Goal: Task Accomplishment & Management: Complete application form

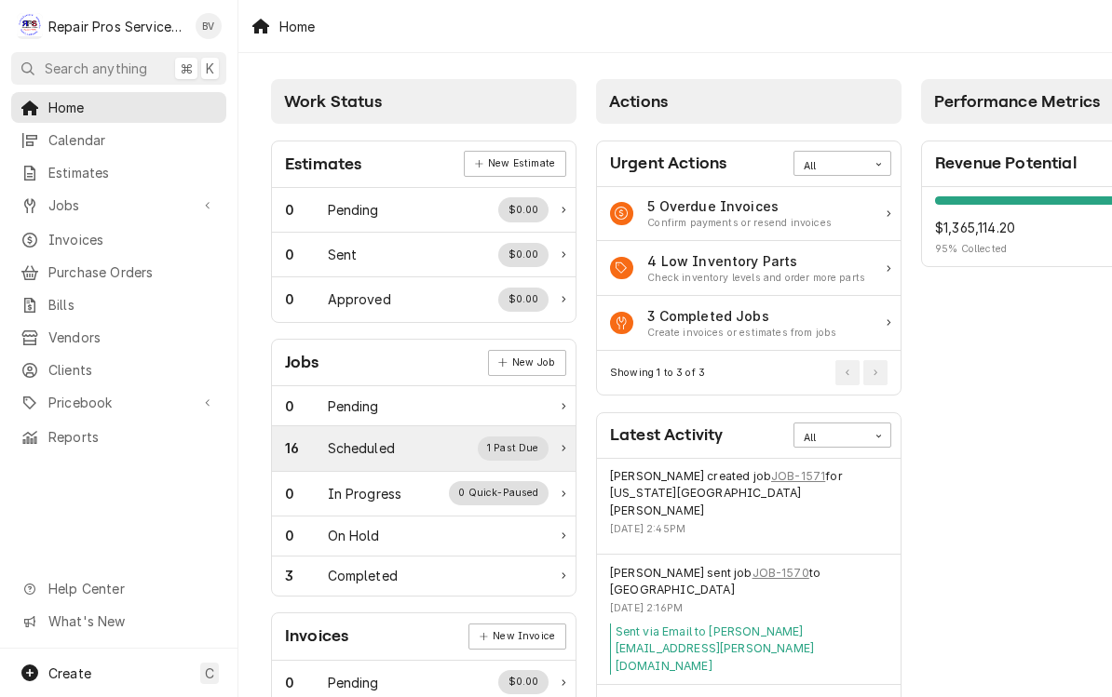
click at [305, 449] on div "16" at bounding box center [306, 449] width 43 height 20
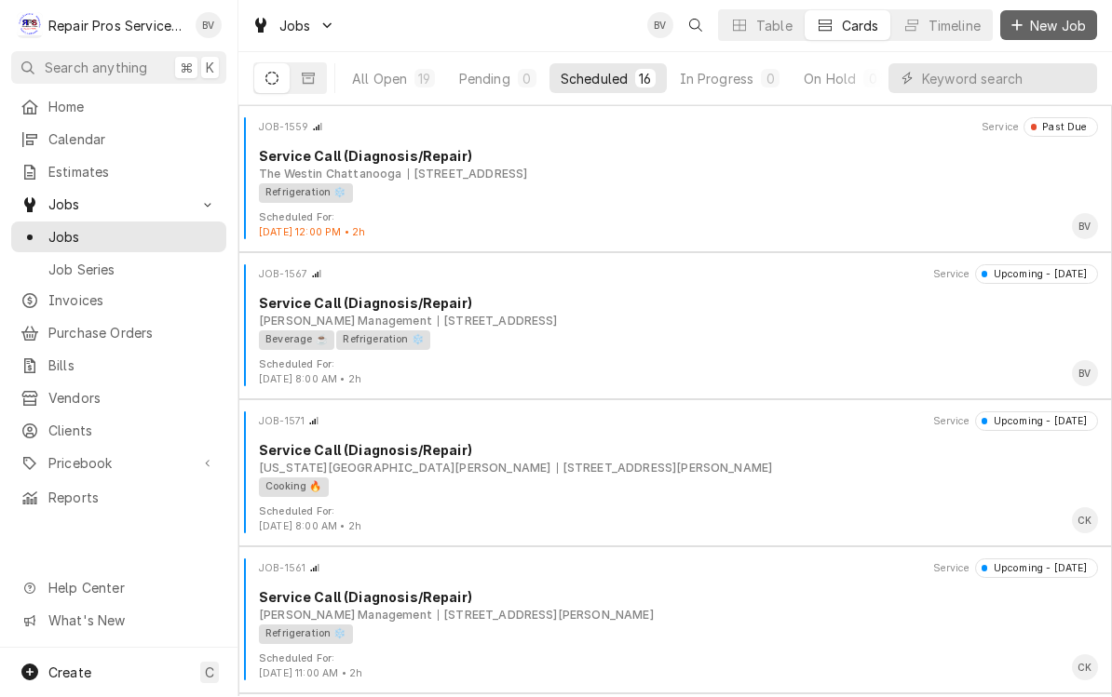
click at [1056, 22] on span "New Job" at bounding box center [1057, 27] width 63 height 20
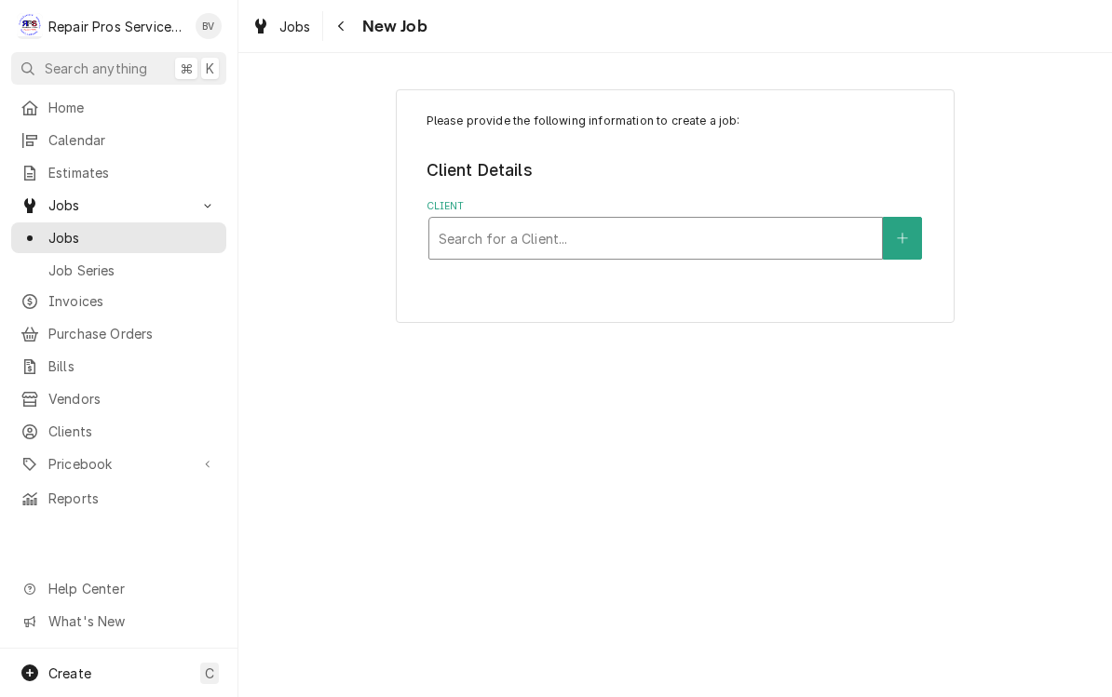
click at [517, 224] on div "Client" at bounding box center [656, 239] width 434 height 34
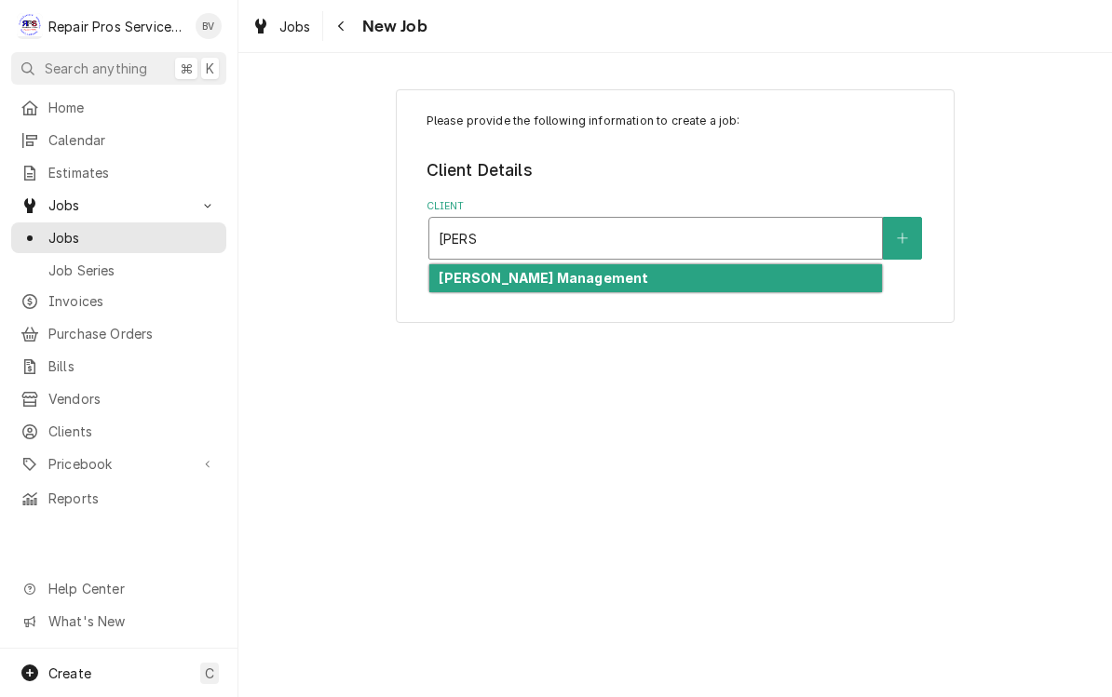
click at [578, 283] on div "[PERSON_NAME] Management" at bounding box center [655, 278] width 453 height 29
type input "[PERSON_NAME]"
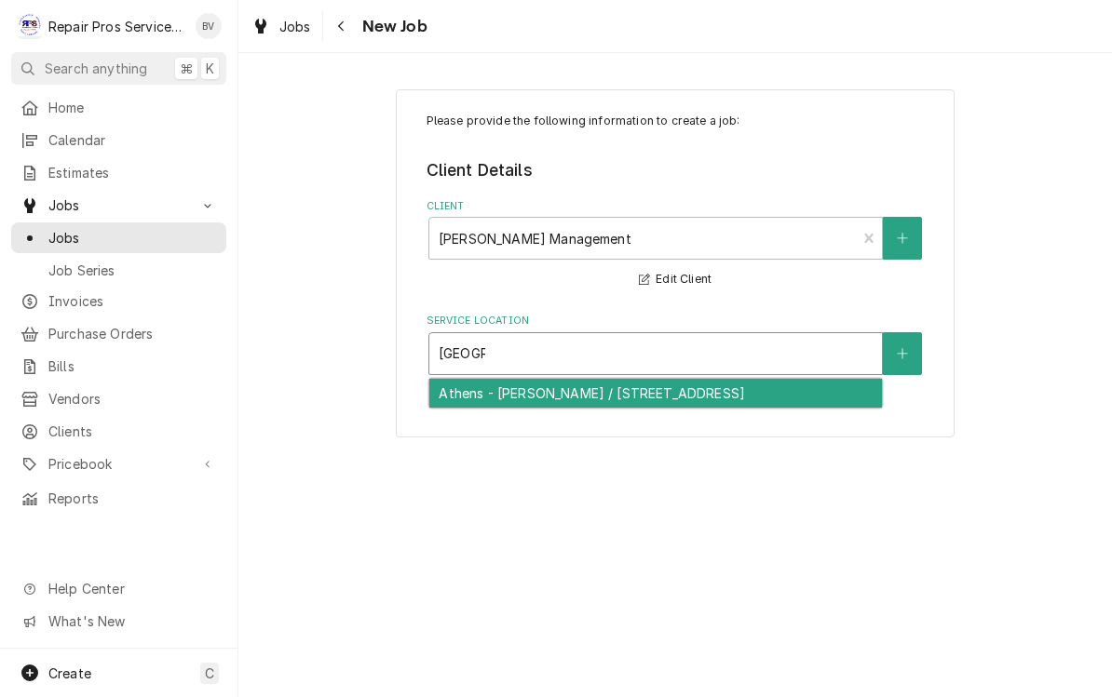
click at [634, 392] on div "Athens - [PERSON_NAME] / [STREET_ADDRESS]" at bounding box center [655, 393] width 453 height 29
type input "[GEOGRAPHIC_DATA]"
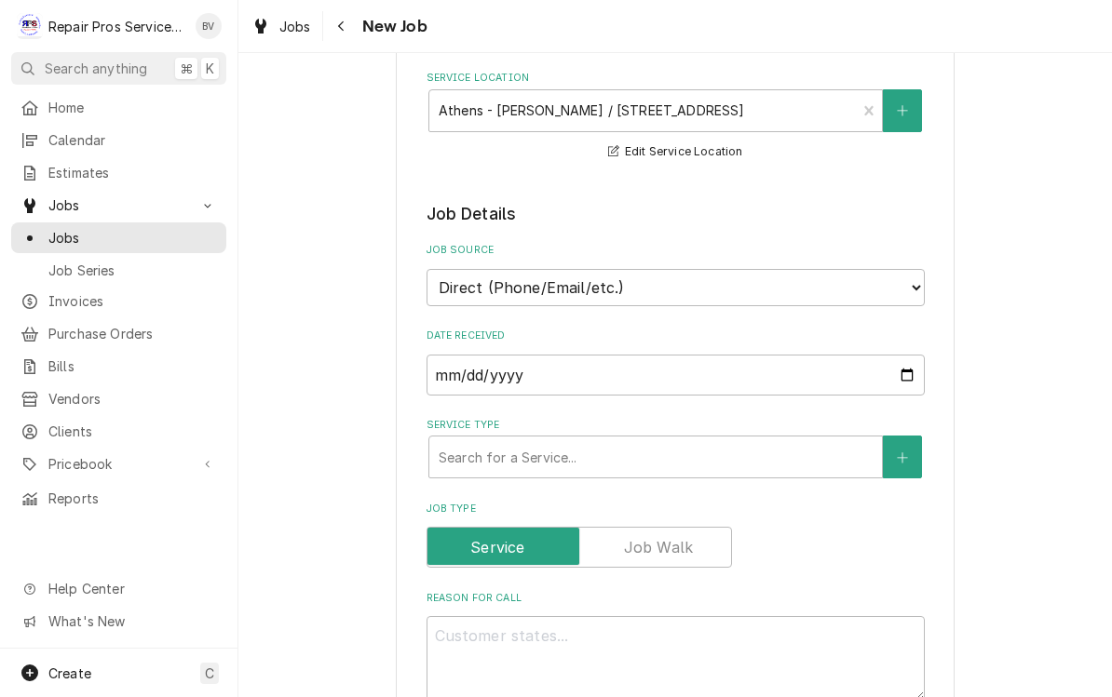
scroll to position [242, 0]
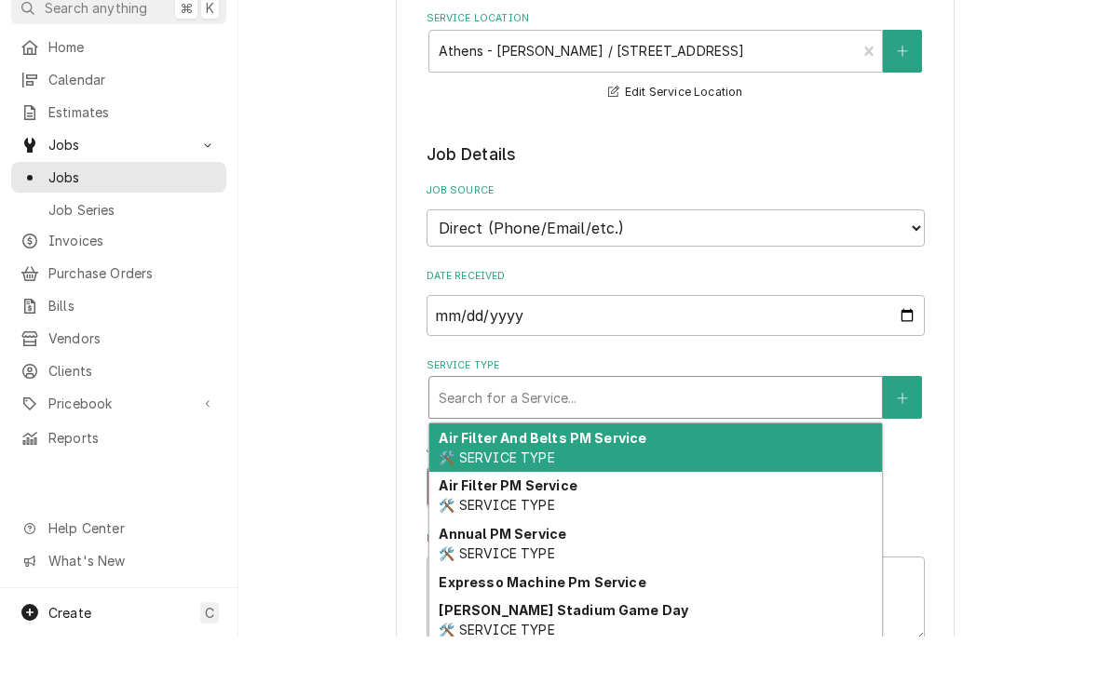
type textarea "x"
type input "d"
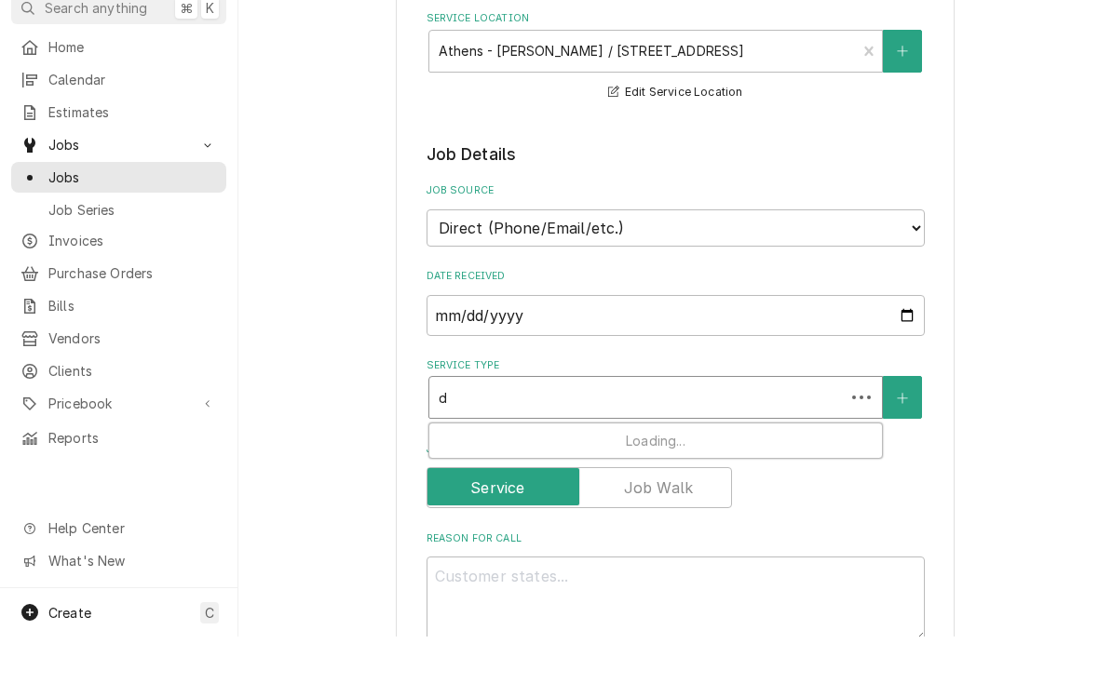
type textarea "x"
type input "di"
type textarea "x"
type input "dia"
type textarea "x"
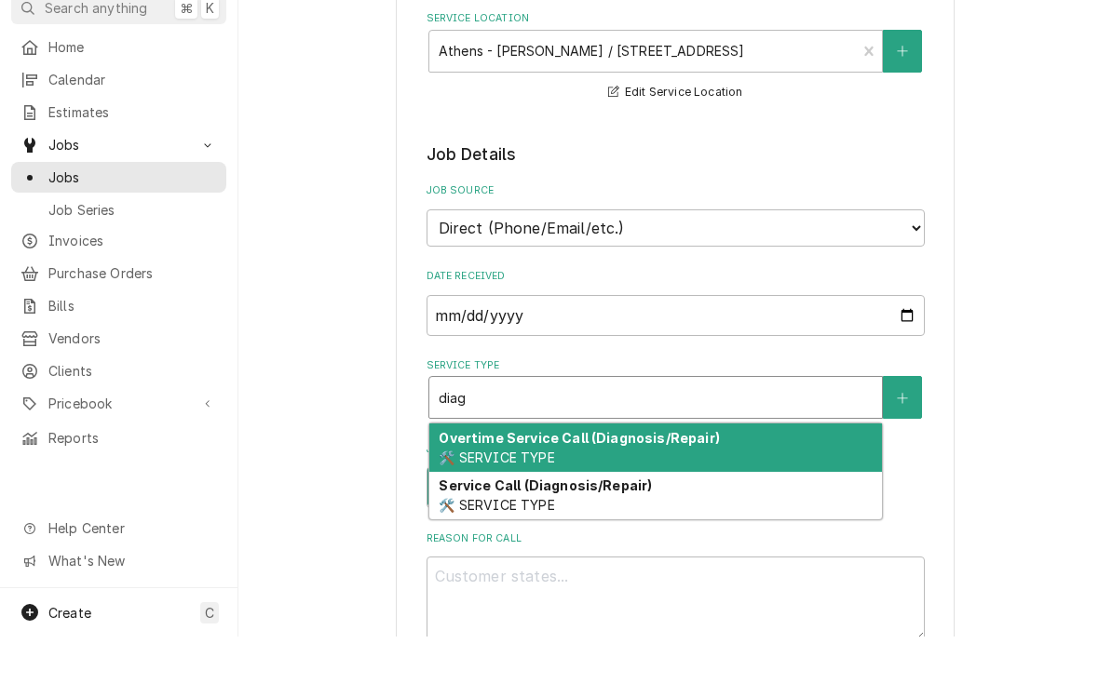
click at [472, 558] on span "🛠️ SERVICE TYPE" at bounding box center [496, 566] width 115 height 16
type input "diag"
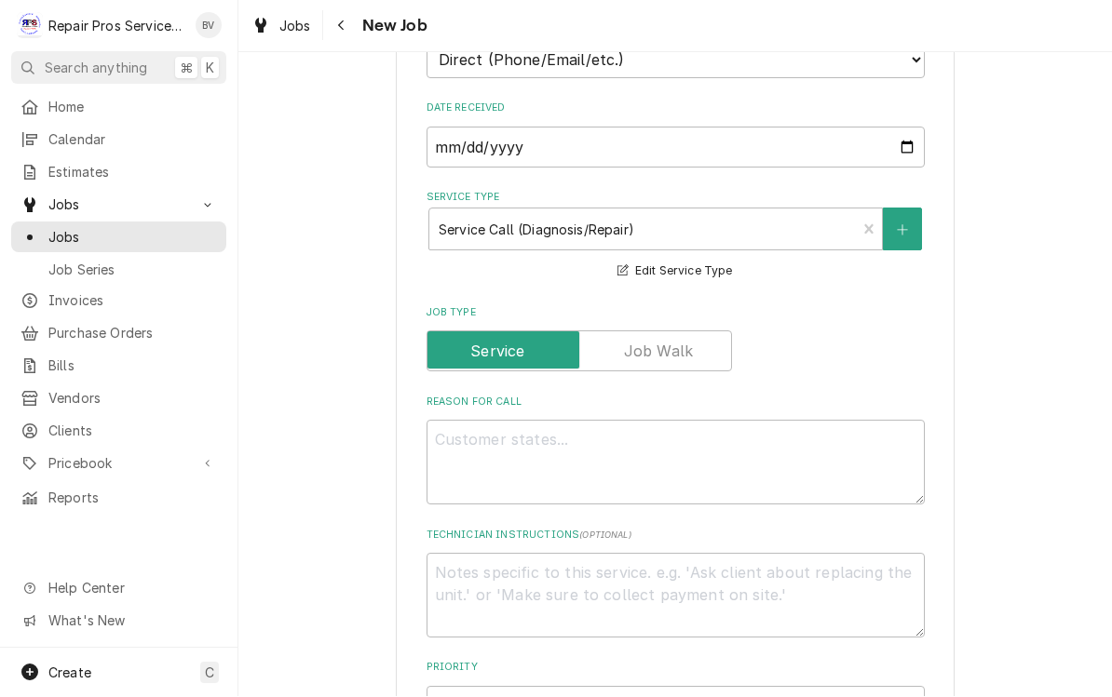
scroll to position [493, 0]
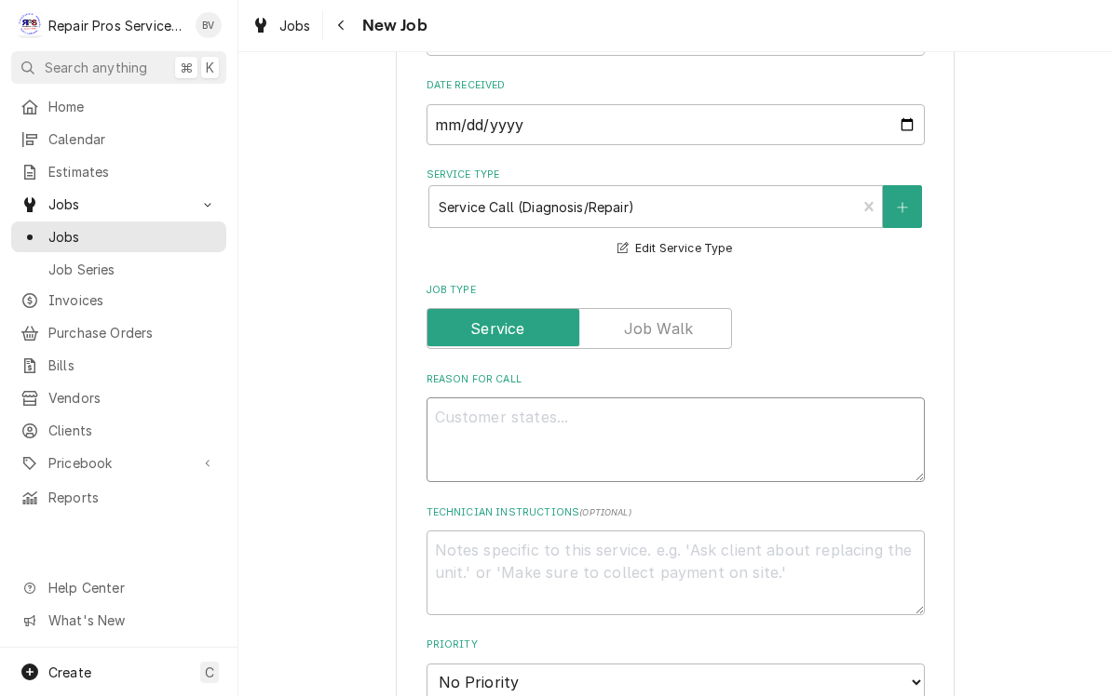
click at [462, 420] on textarea "Reason For Call" at bounding box center [675, 441] width 498 height 85
type textarea "x"
type textarea "H"
type textarea "x"
type textarea "Hv"
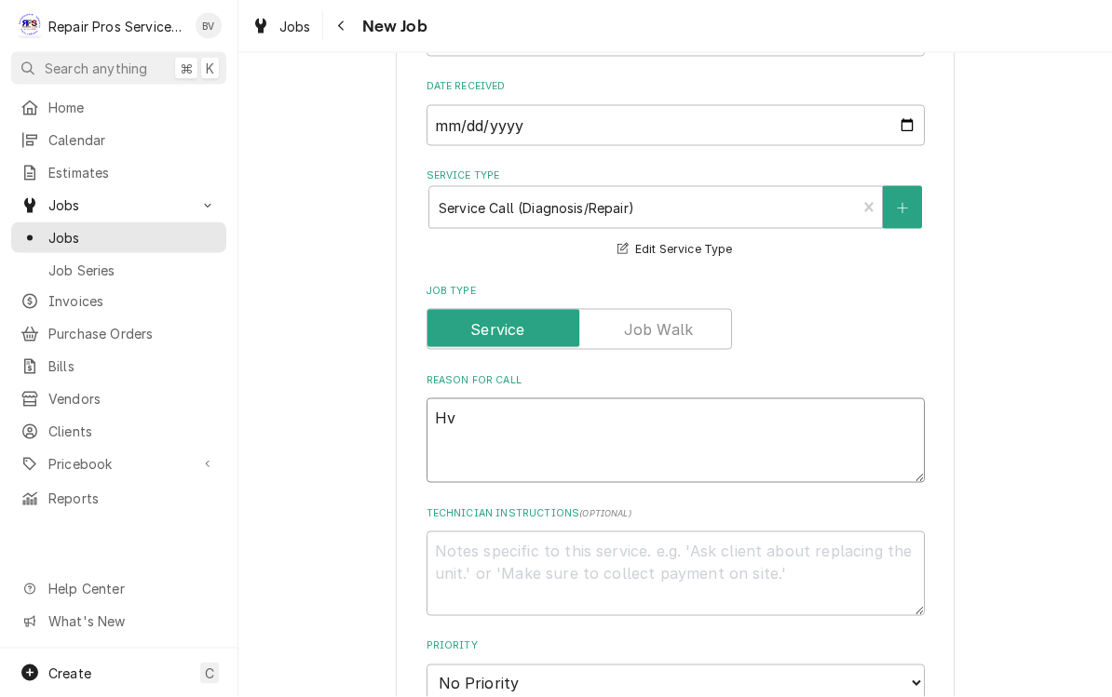
type textarea "x"
type textarea "Hva"
type textarea "x"
type textarea "Hvac"
type textarea "x"
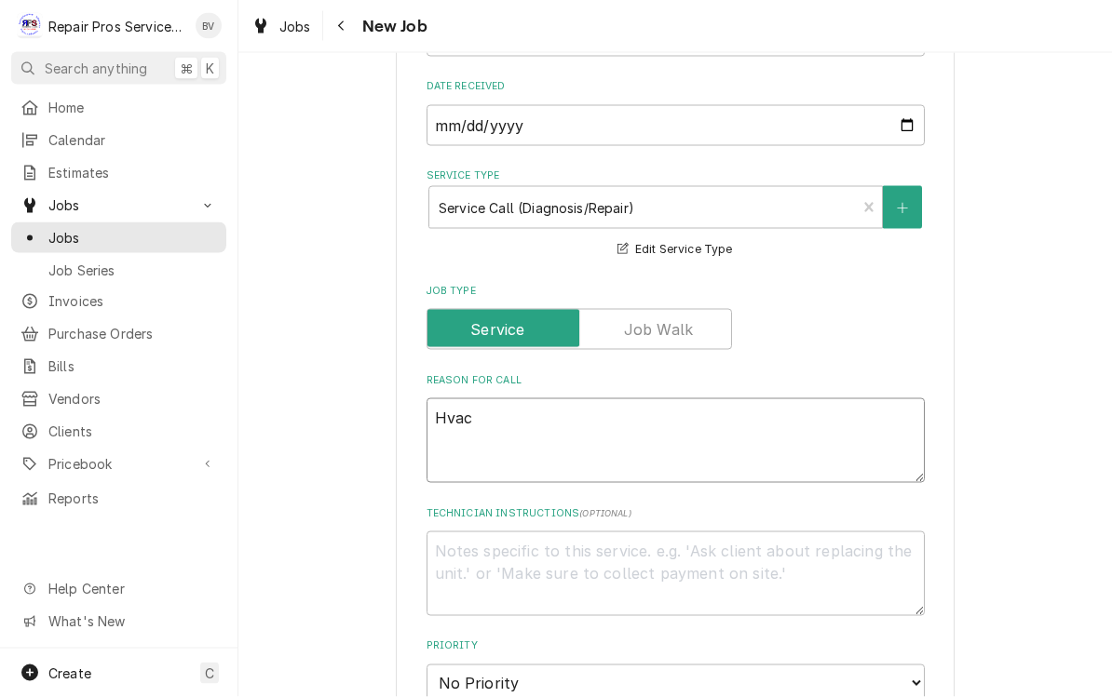
type textarea "HVAC"
type textarea "x"
type textarea "HVAC"
type textarea "x"
type textarea "HVAC s"
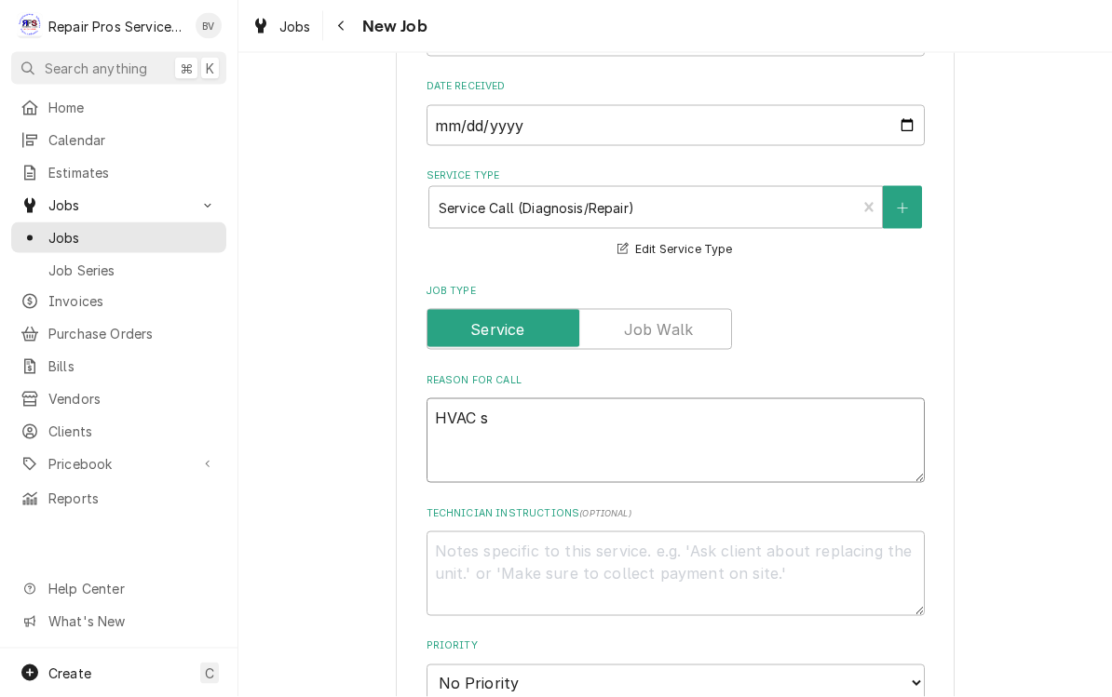
type textarea "x"
type textarea "HVAC sy"
type textarea "x"
type textarea "HVAC sys"
type textarea "x"
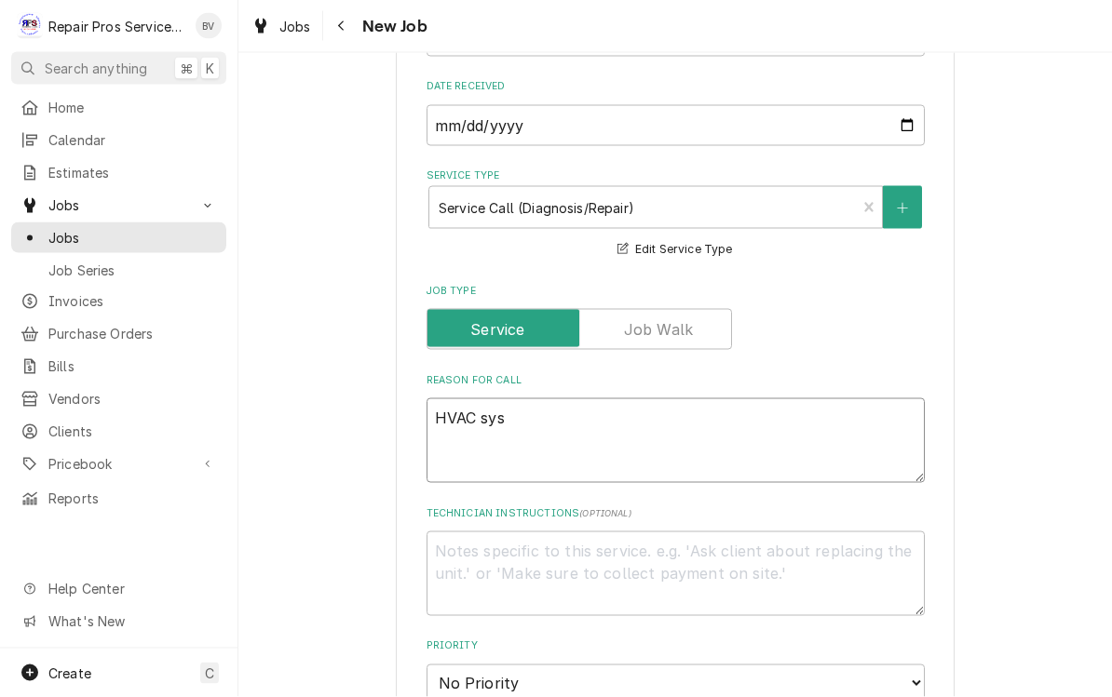
type textarea "HVAC syst"
type textarea "x"
type textarea "HVAC syste"
type textarea "x"
type textarea "HVAC system"
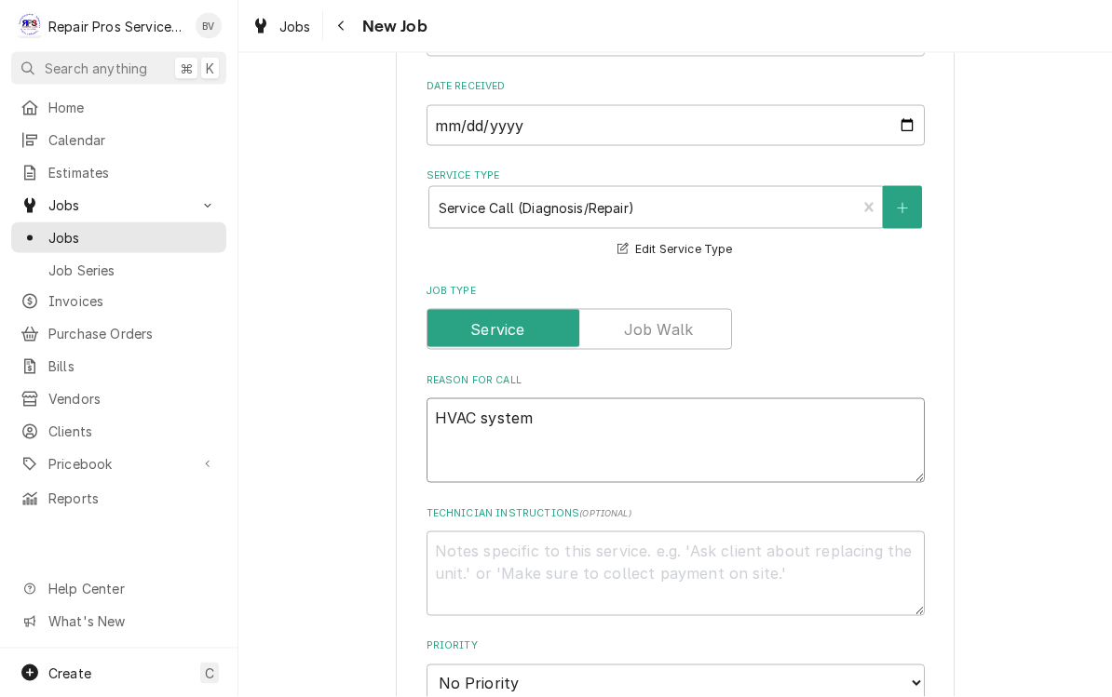
type textarea "x"
type textarea "HVAC system"
type textarea "x"
type textarea "HVAC system s"
type textarea "x"
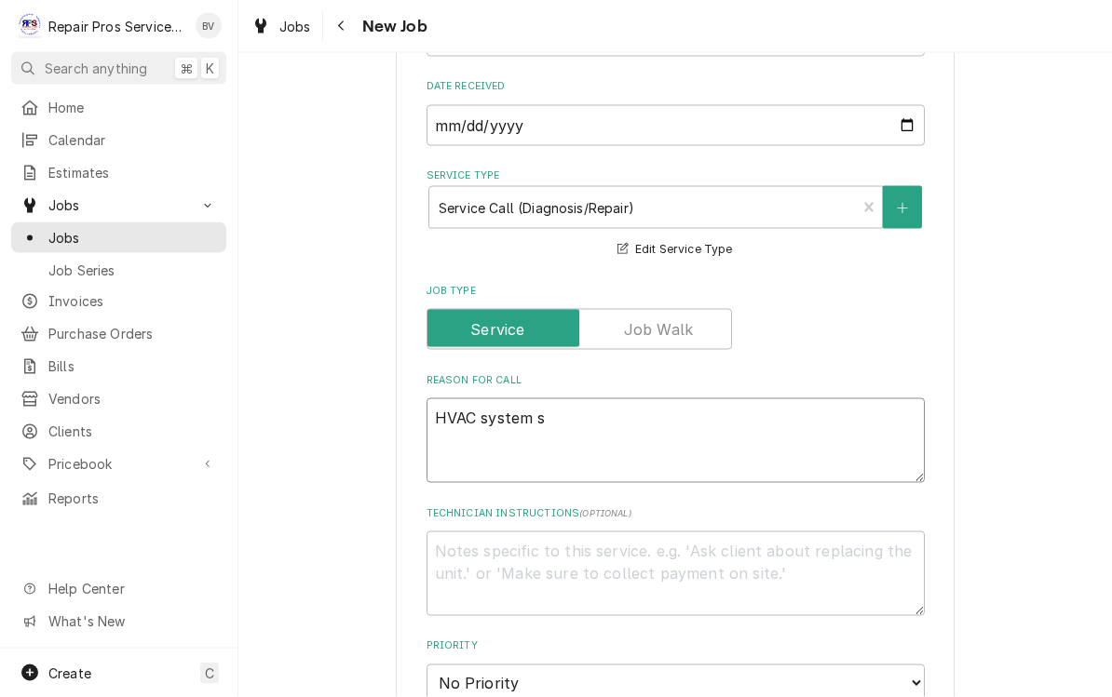
type textarea "HVAC system sh"
type textarea "x"
type textarea "HVAC system sho"
type textarea "x"
type textarea "HVAC system shor"
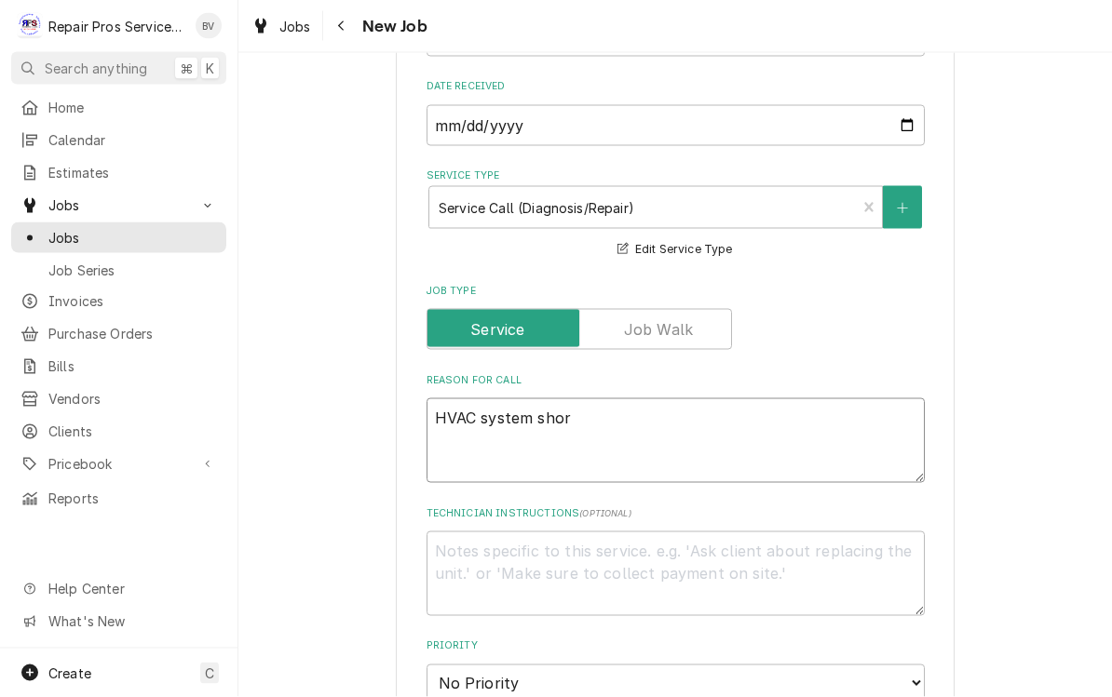
type textarea "x"
type textarea "HVAC system short"
type textarea "x"
type textarea "HVAC system shorti"
type textarea "x"
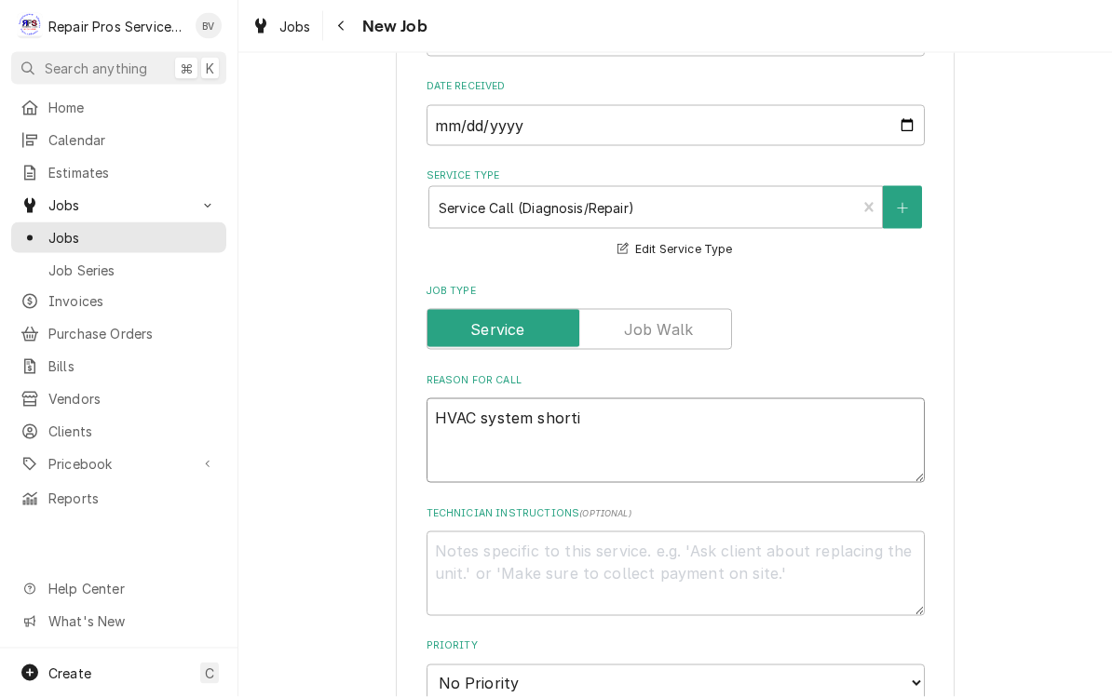
type textarea "HVAC system shortin"
type textarea "x"
type textarea "HVAC system shorting"
type textarea "x"
type textarea "HVAC system shorting"
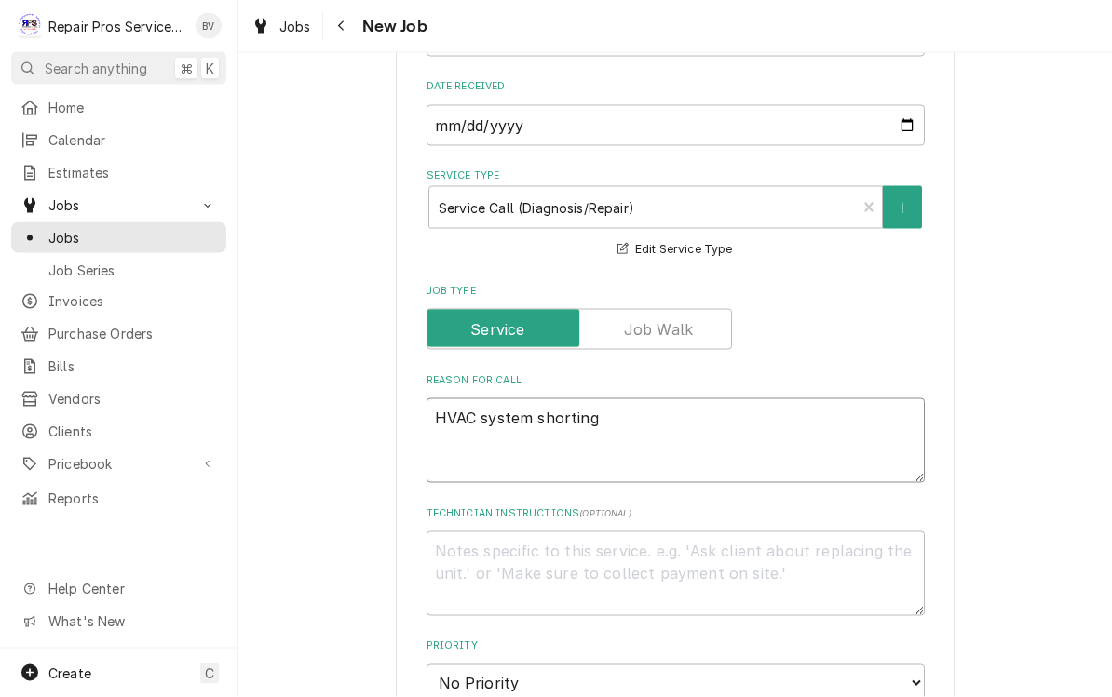
type textarea "x"
type textarea "HVAC system shorting 2"
type textarea "x"
type textarea "HVAC system shorting 24"
type textarea "x"
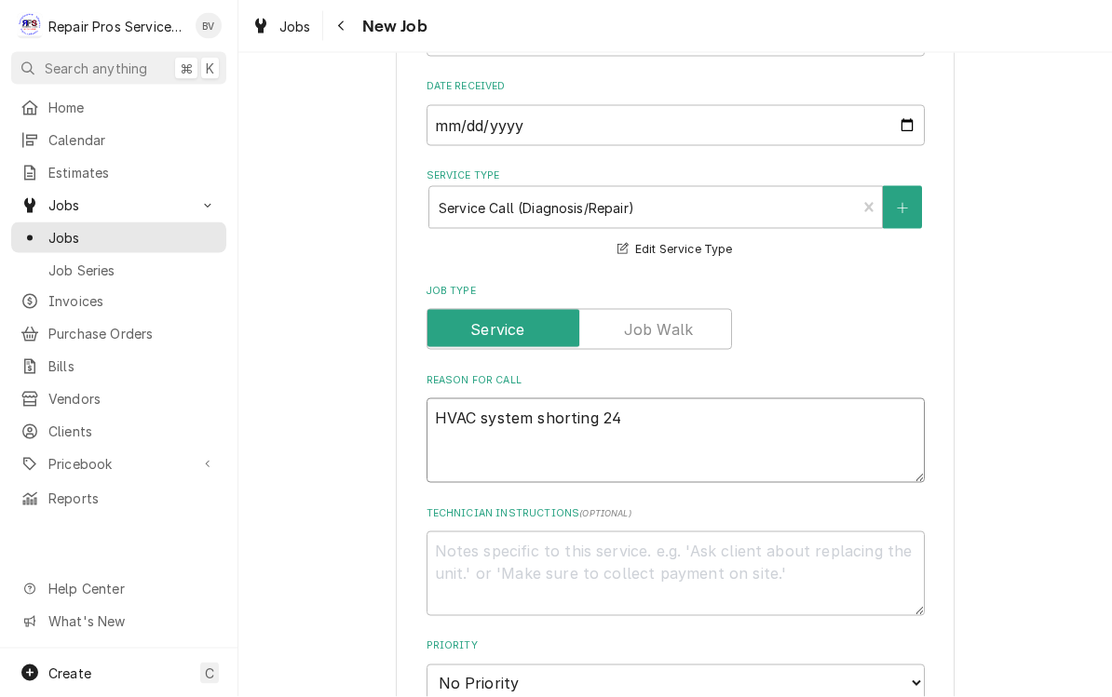
type textarea "HVAC system shorting 24v"
type textarea "x"
type textarea "HVAC system shorting 24vo"
type textarea "x"
type textarea "HVAC system shorting 24vol"
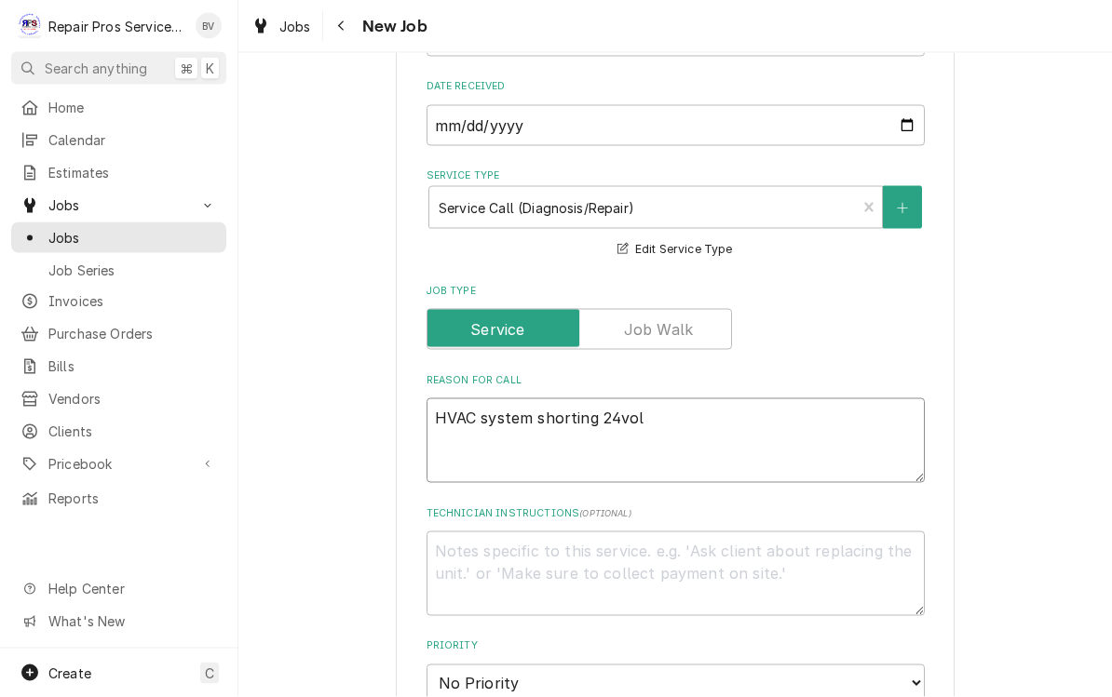
type textarea "x"
type textarea "HVAC system shorting 24volt"
type textarea "x"
type textarea "HVAC system shorting 24volt"
type textarea "x"
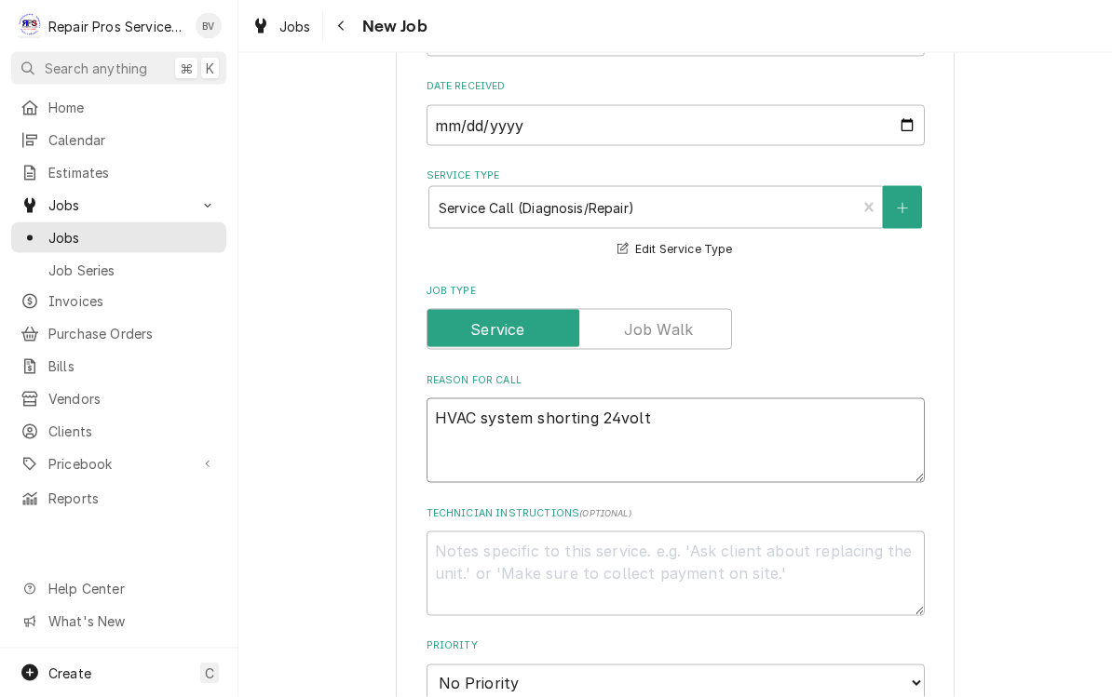
type textarea "HVAC system shorting 24volt s"
type textarea "x"
type textarea "HVAC system shorting 24volt si"
type textarea "x"
type textarea "HVAC system shorting 24volt sid"
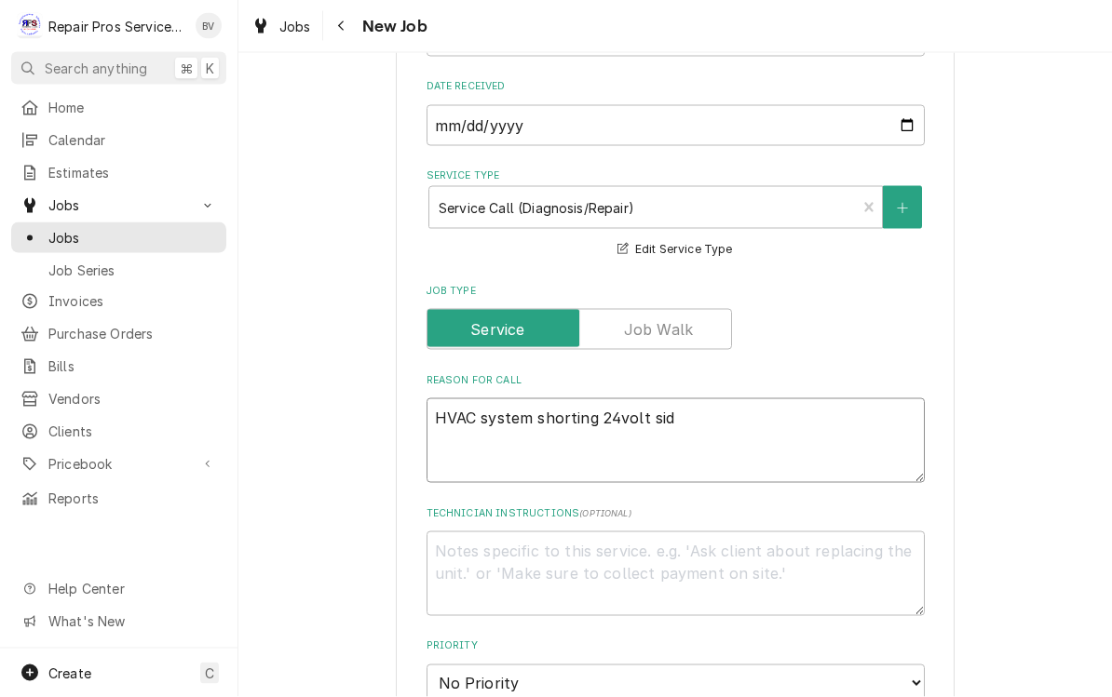
type textarea "x"
type textarea "HVAC system shorting 24volt side"
type textarea "x"
type textarea "HVAC system shorting 24volt side."
type textarea "x"
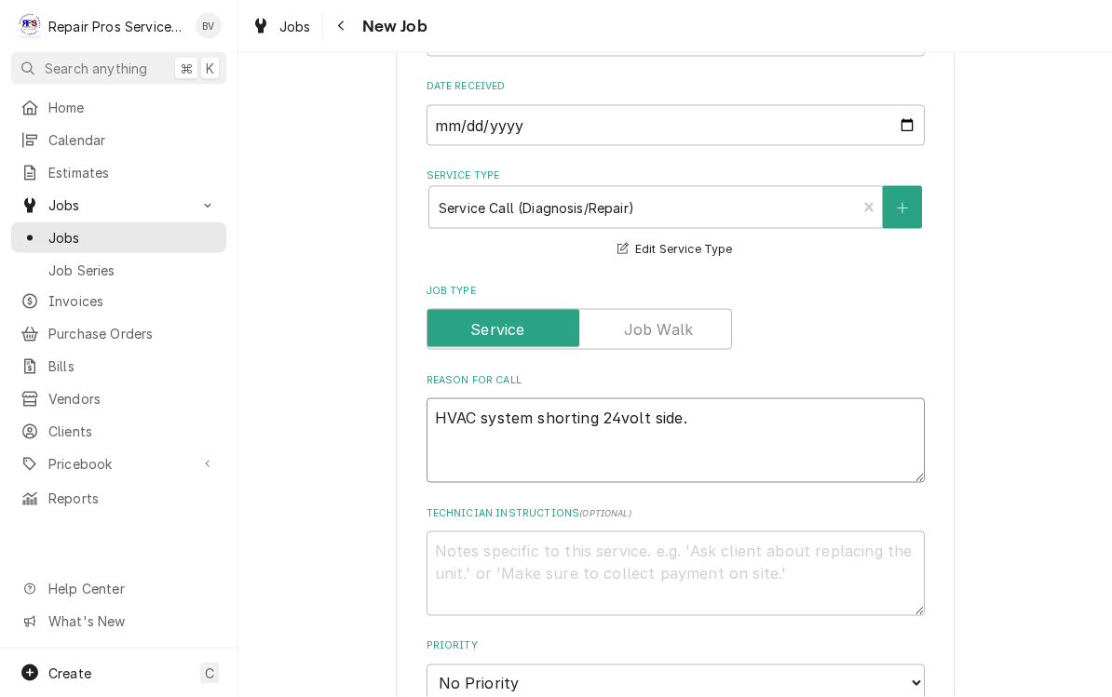
type textarea "HVAC system shorting 24volt side."
type textarea "x"
type textarea "HVAC system shorting 24volt side. S"
type textarea "x"
type textarea "HVAC system shorting 24volt side. Sh"
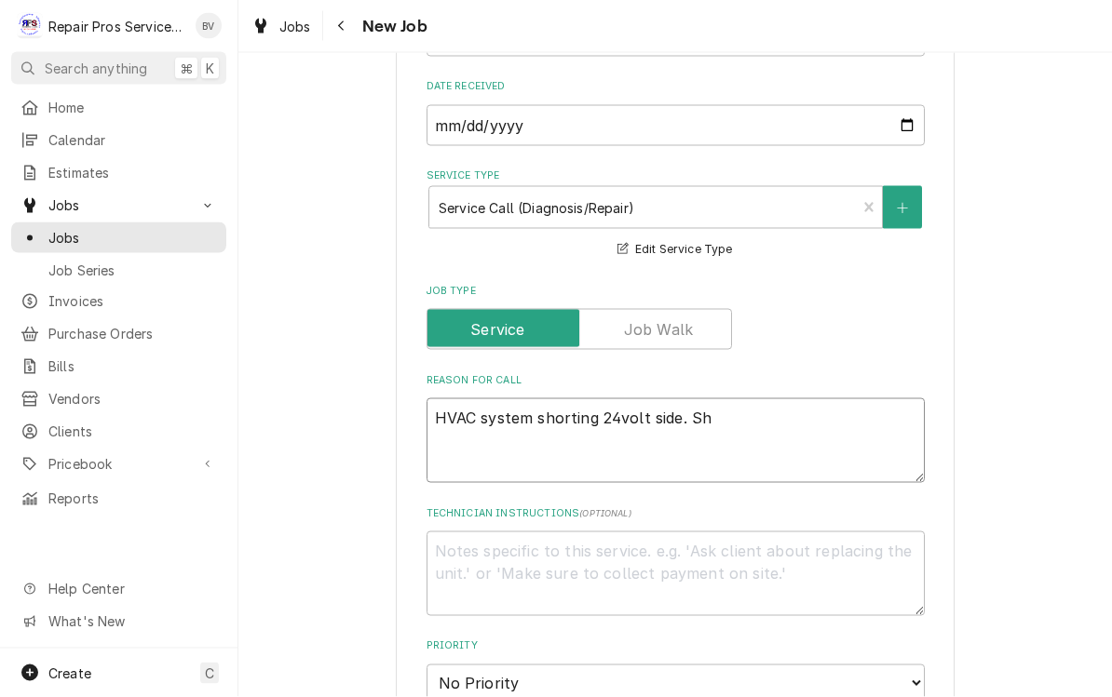
type textarea "x"
type textarea "HVAC system shorting 24volt side. Sho"
type textarea "x"
type textarea "HVAC system shorting 24volt side. Shor"
type textarea "x"
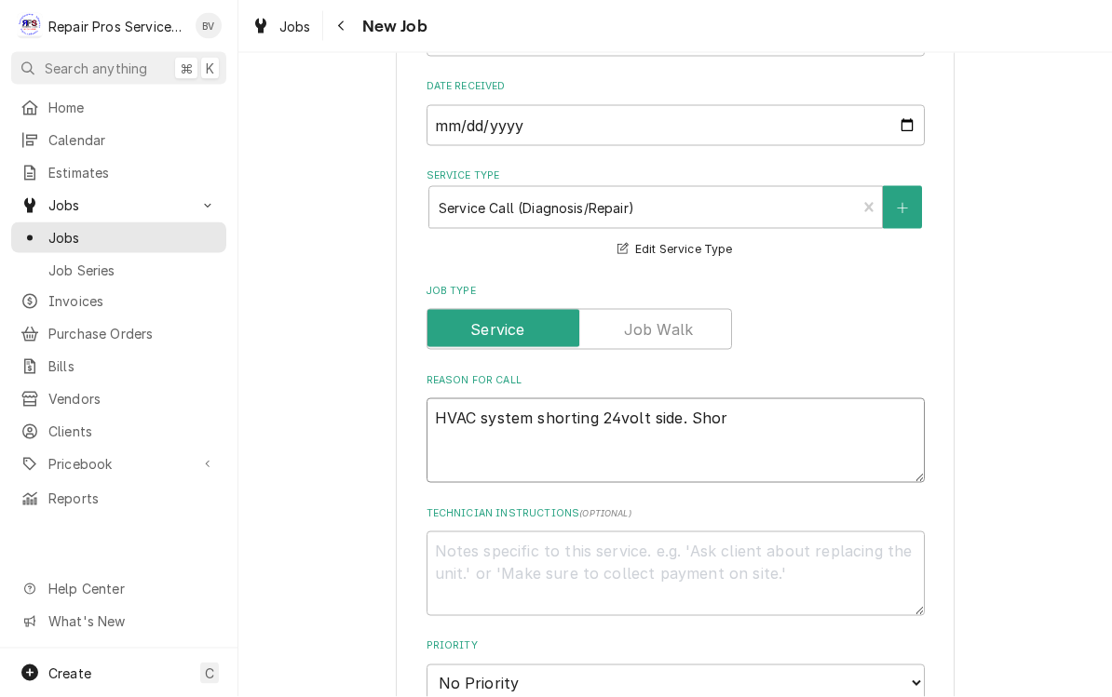
type textarea "HVAC system shorting 24volt side. Short"
type textarea "x"
type textarea "HVAC system shorting 24volt side. Short"
type textarea "x"
type textarea "HVAC system shorting 24volt side. Short i"
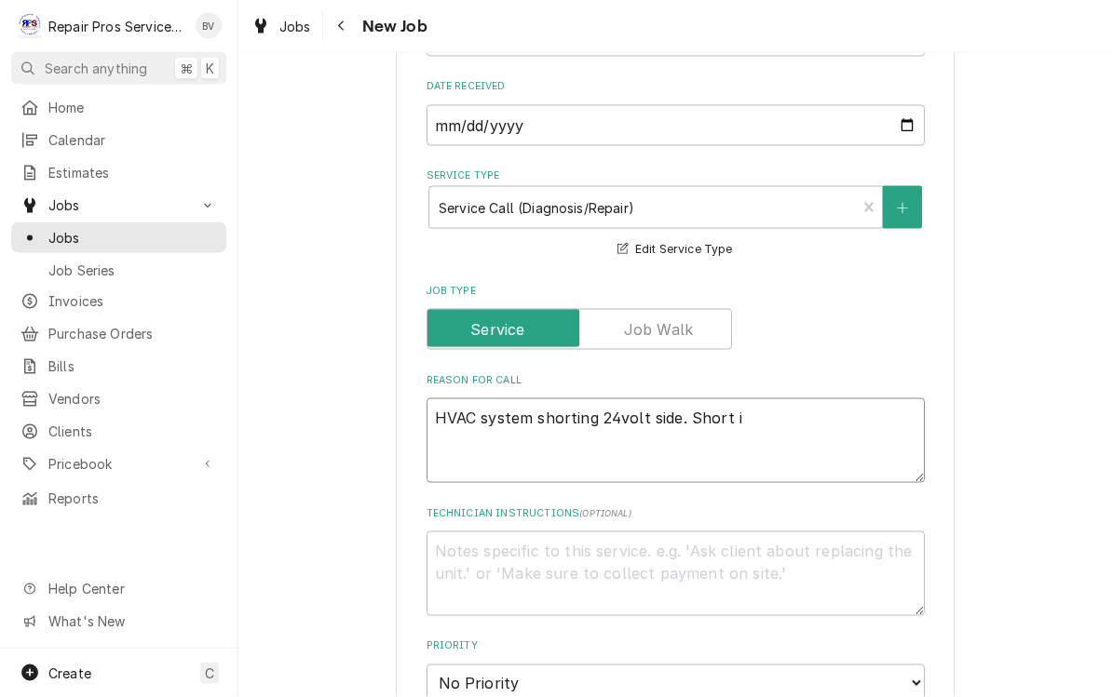
type textarea "x"
type textarea "HVAC system shorting 24volt side. Short is"
type textarea "x"
type textarea "HVAC system shorting 24volt side. Short is"
type textarea "x"
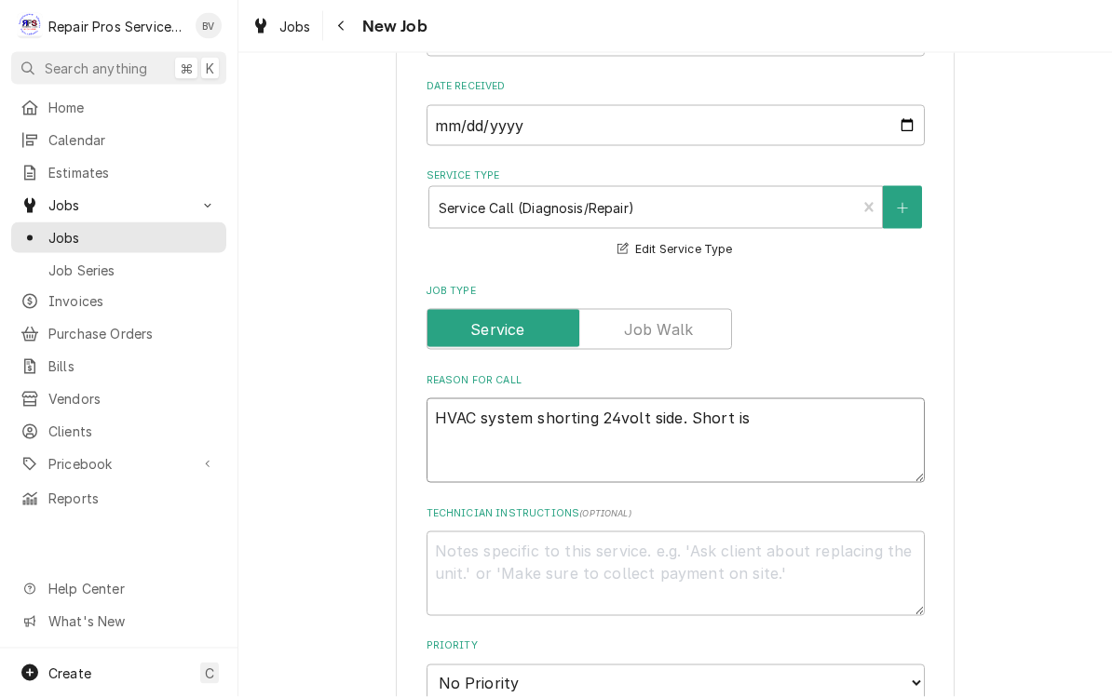
type textarea "HVAC system shorting 24volt side. Short is i"
type textarea "x"
type textarea "HVAC system shorting 24volt side. Short is in"
type textarea "x"
type textarea "HVAC system shorting 24volt side. Short is in"
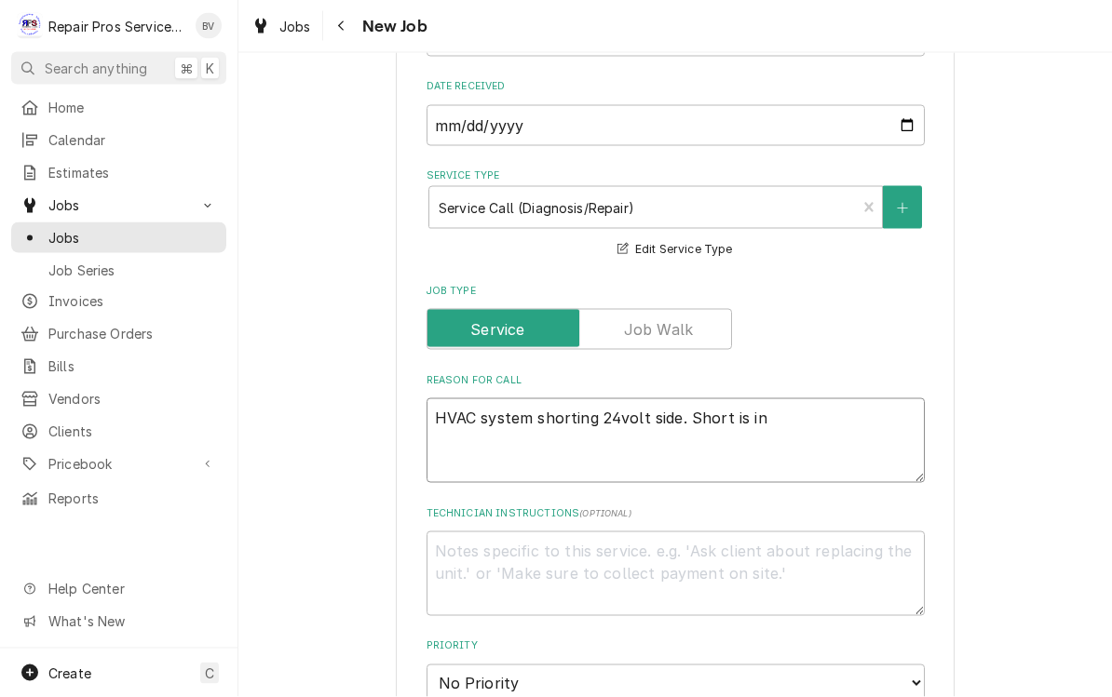
type textarea "x"
type textarea "HVAC system shorting 24volt side. Short is in t"
type textarea "x"
type textarea "HVAC system shorting 24volt side. Short is in th"
type textarea "x"
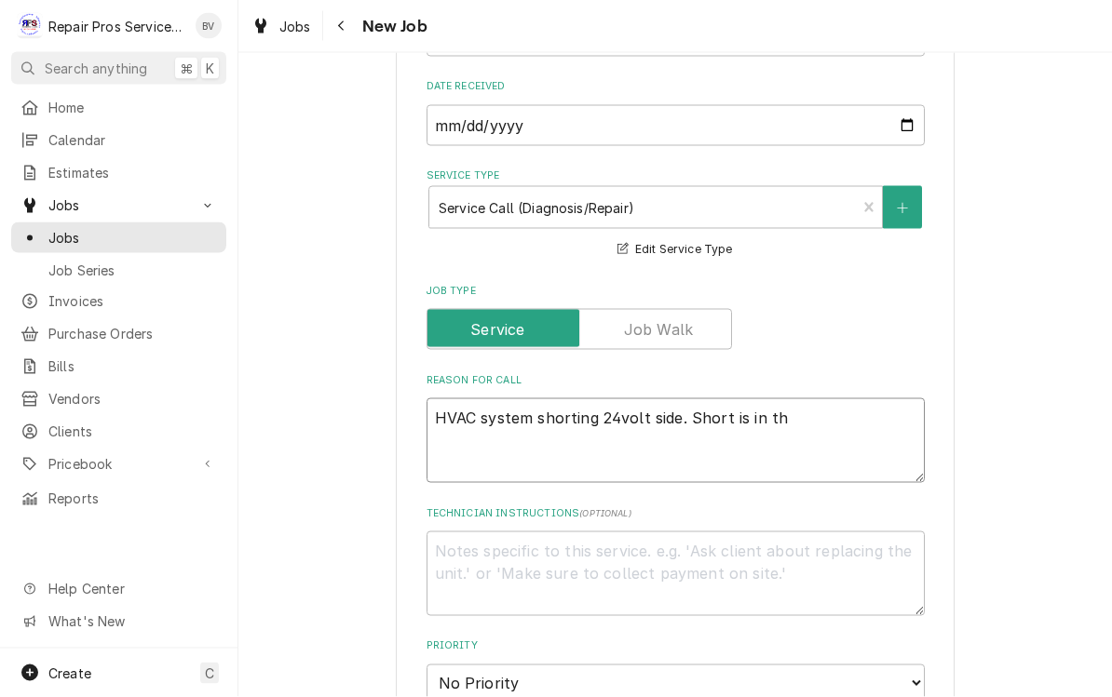
type textarea "HVAC system shorting 24volt side. Short is in the"
type textarea "x"
type textarea "HVAC system shorting 24volt side. Short is in the"
type textarea "x"
type textarea "HVAC system shorting 24volt side. Short is in the i"
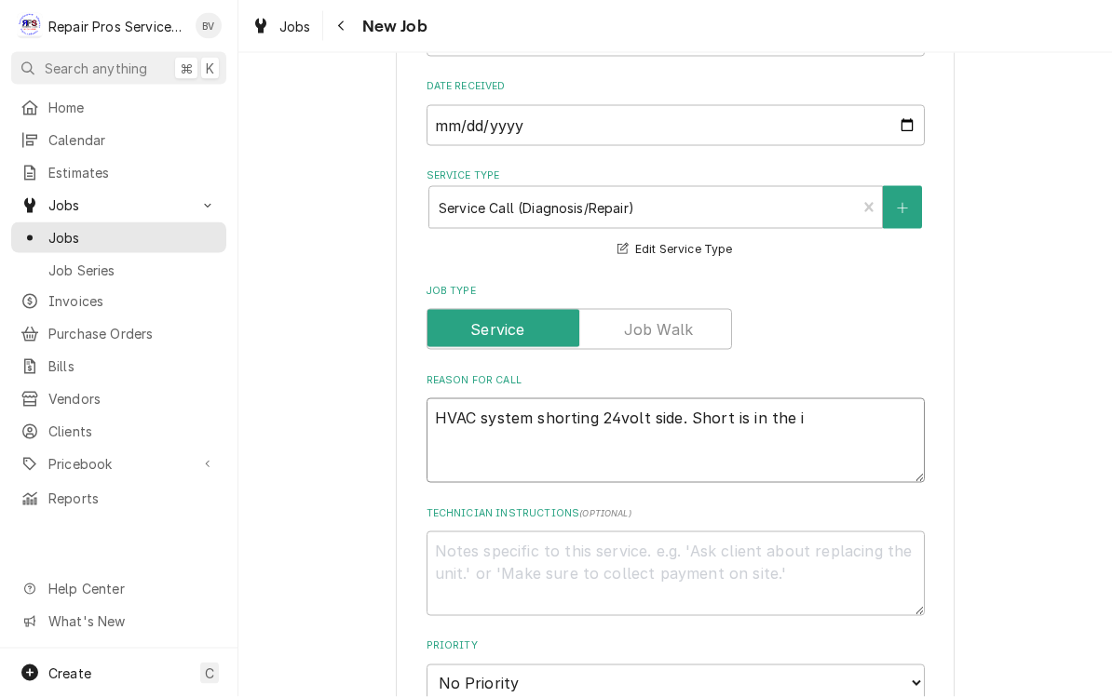
type textarea "x"
type textarea "HVAC system shorting 24volt side. Short is in the"
type textarea "x"
type textarea "HVAC system shorting 24volt side. Short is in the u"
type textarea "x"
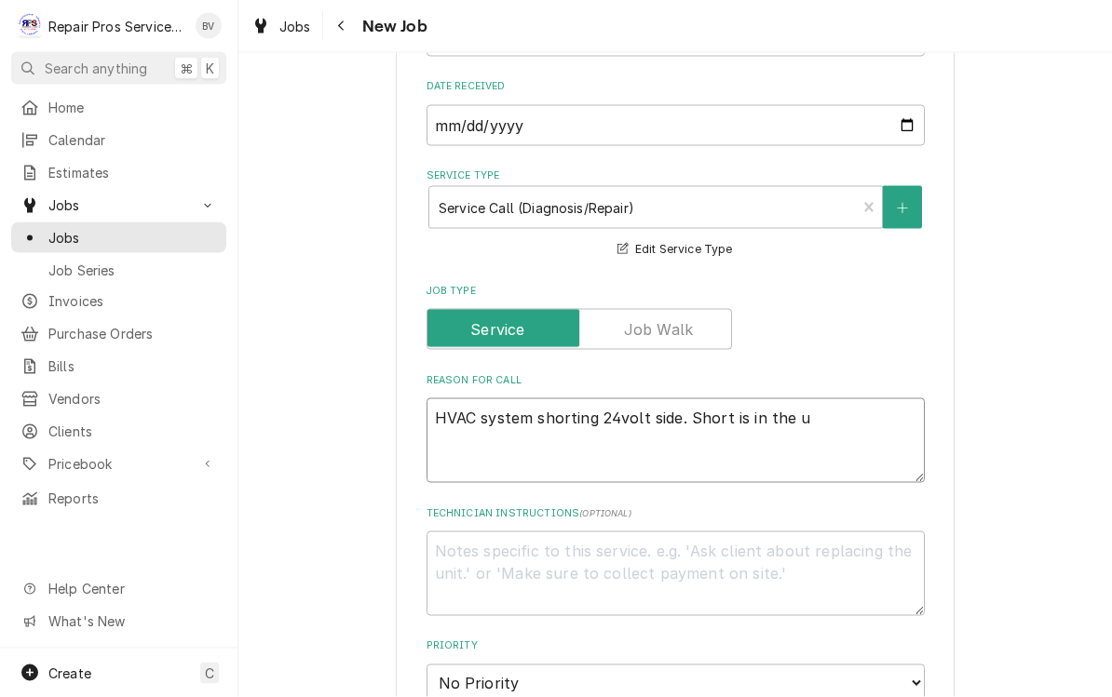
type textarea "HVAC system shorting 24volt side. Short is in the un"
type textarea "x"
type textarea "HVAC system shorting 24volt side. Short is in the uni"
type textarea "x"
type textarea "HVAC system shorting 24volt side. Short is in the unit"
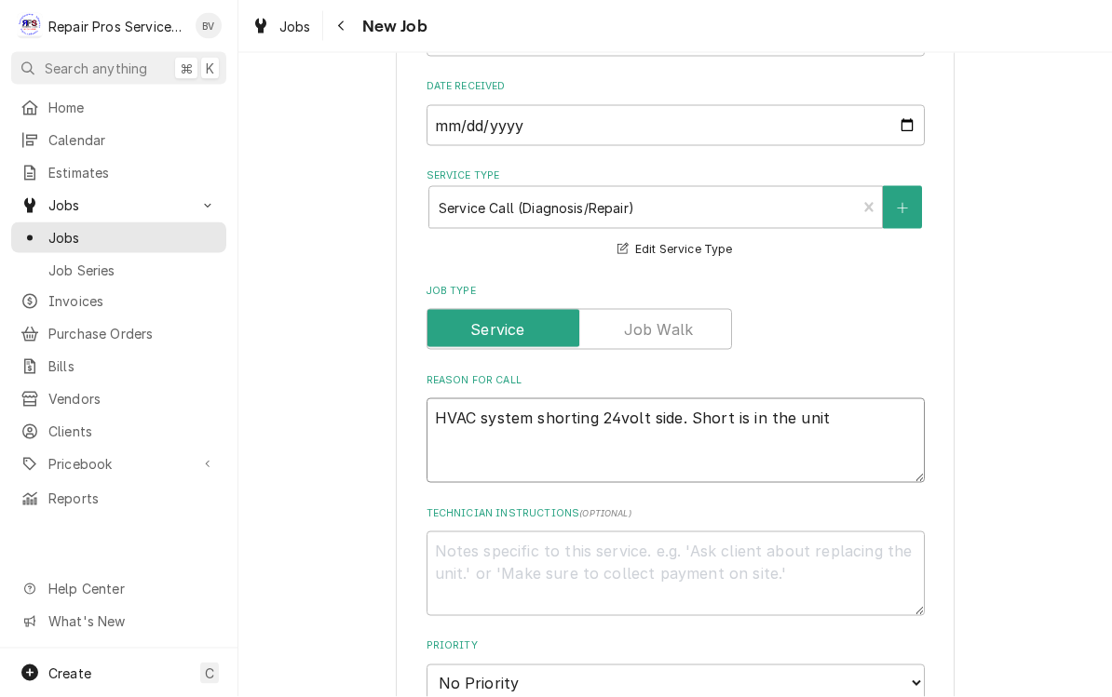
type textarea "x"
type textarea "HVAC system shorting 24volt side. Short is in the unit."
type textarea "x"
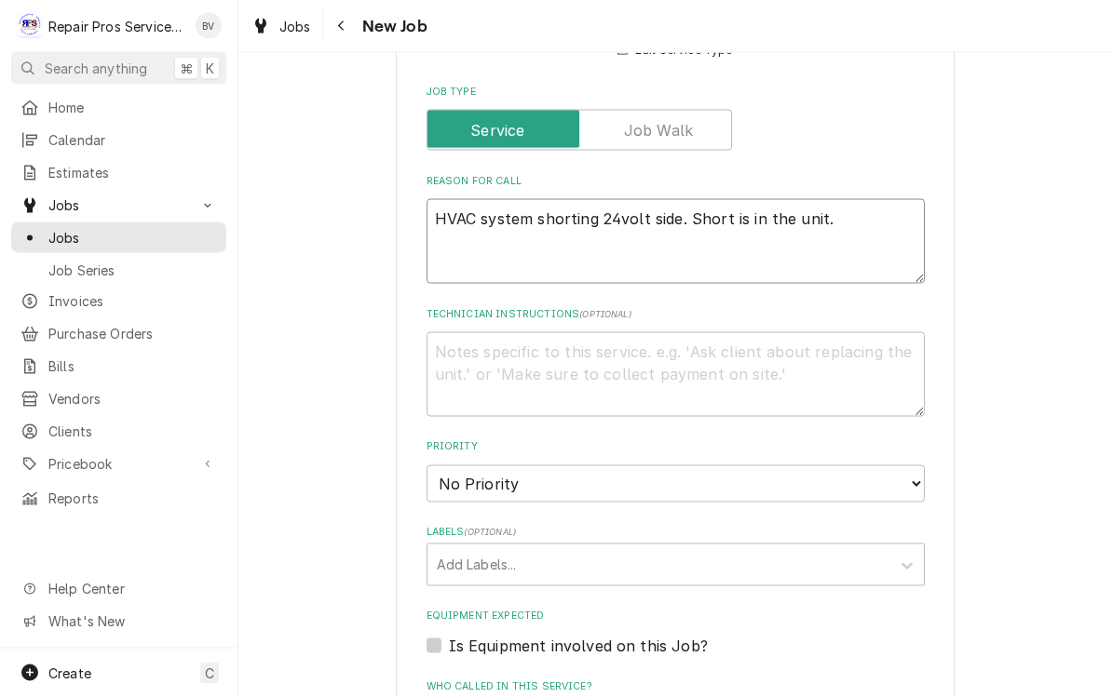
scroll to position [695, 0]
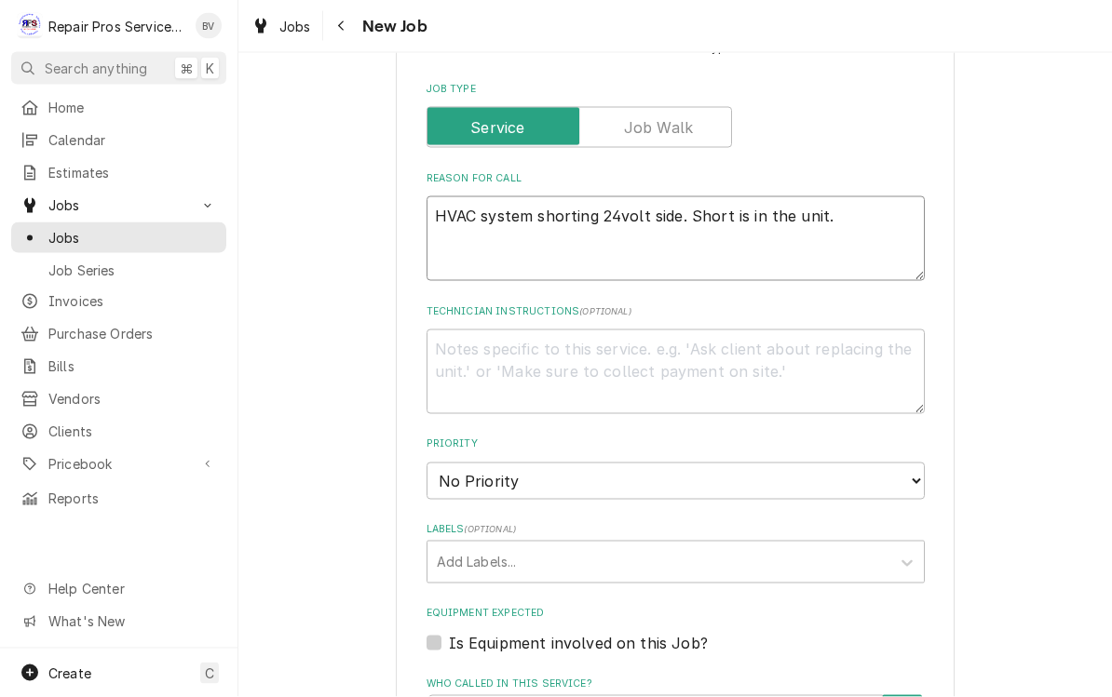
type textarea "HVAC system shorting 24volt side. Short is in the unit."
click at [516, 345] on textarea "Technician Instructions ( optional )" at bounding box center [675, 372] width 498 height 85
type textarea "x"
type textarea "p"
type textarea "x"
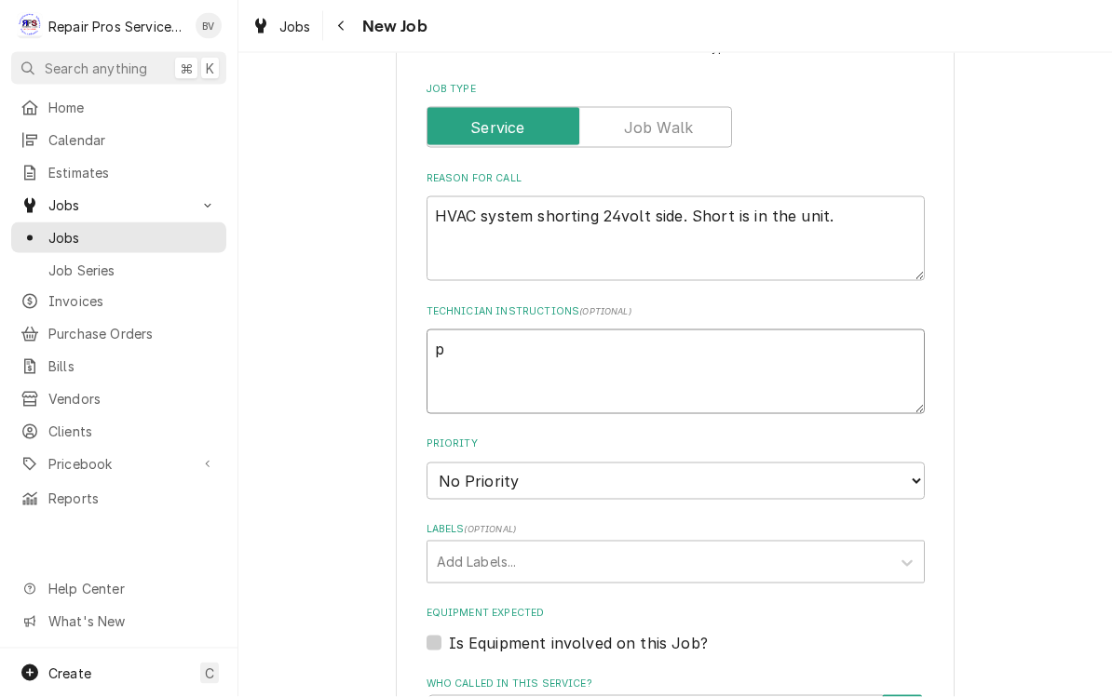
type textarea "pl"
type textarea "x"
type textarea "ple"
type textarea "x"
type textarea "plea"
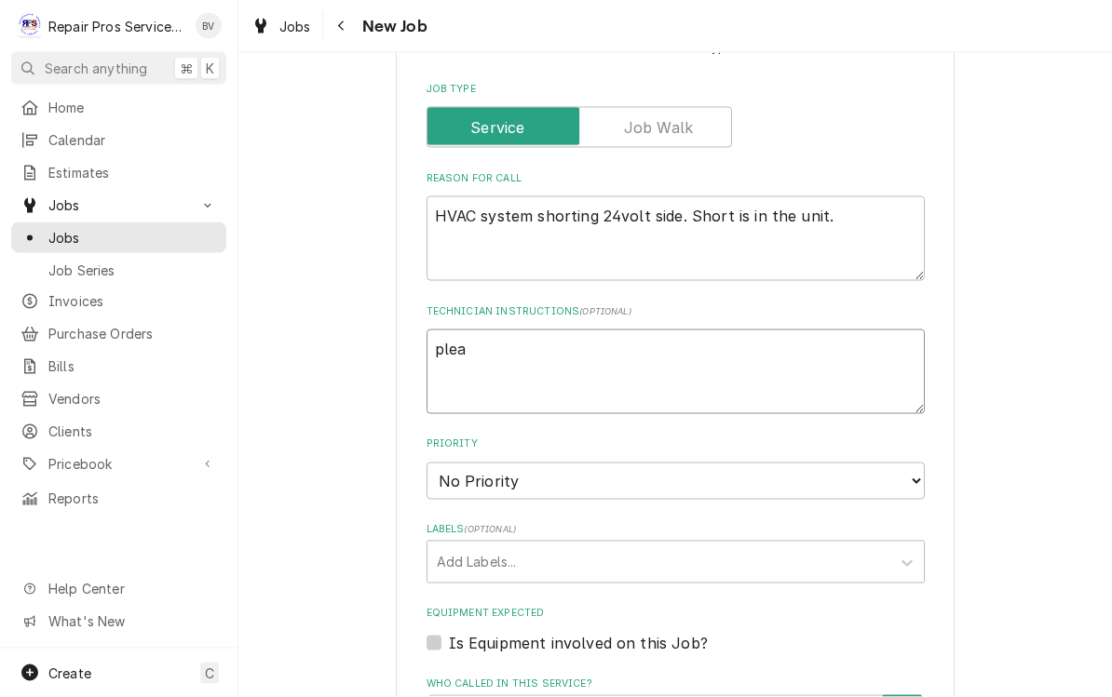
type textarea "x"
type textarea "pleas"
type textarea "x"
type textarea "please"
type textarea "x"
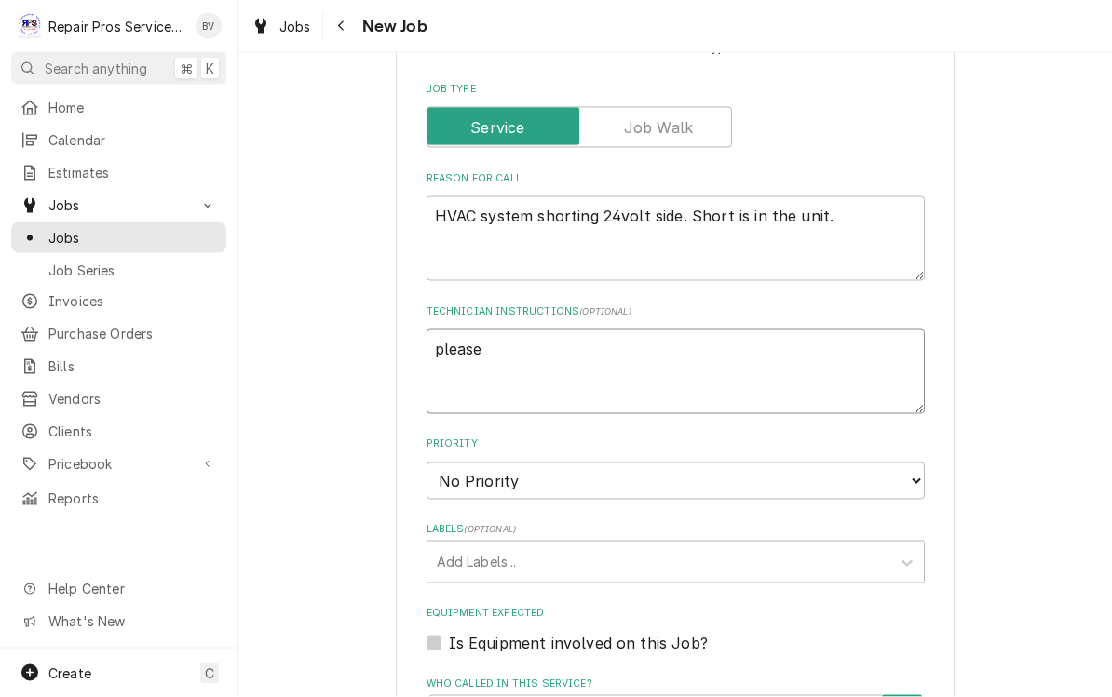
type textarea "please"
type textarea "x"
type textarea "please p"
type textarea "x"
type textarea "please pu"
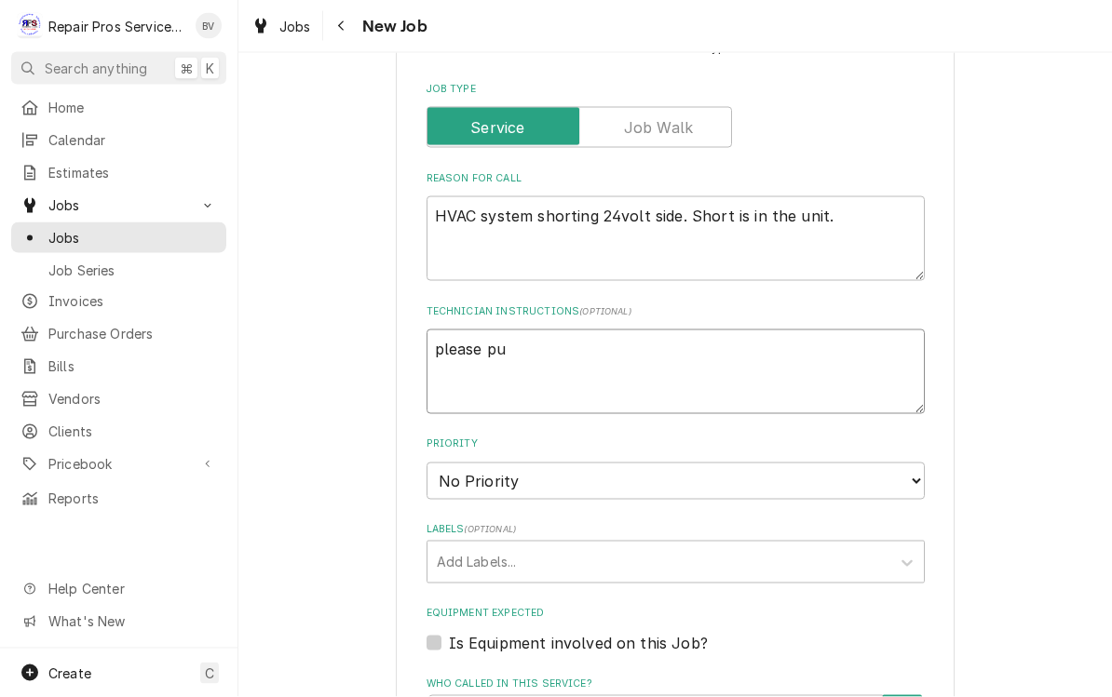
type textarea "x"
type textarea "please pum"
type textarea "x"
type textarea "please pump"
type textarea "x"
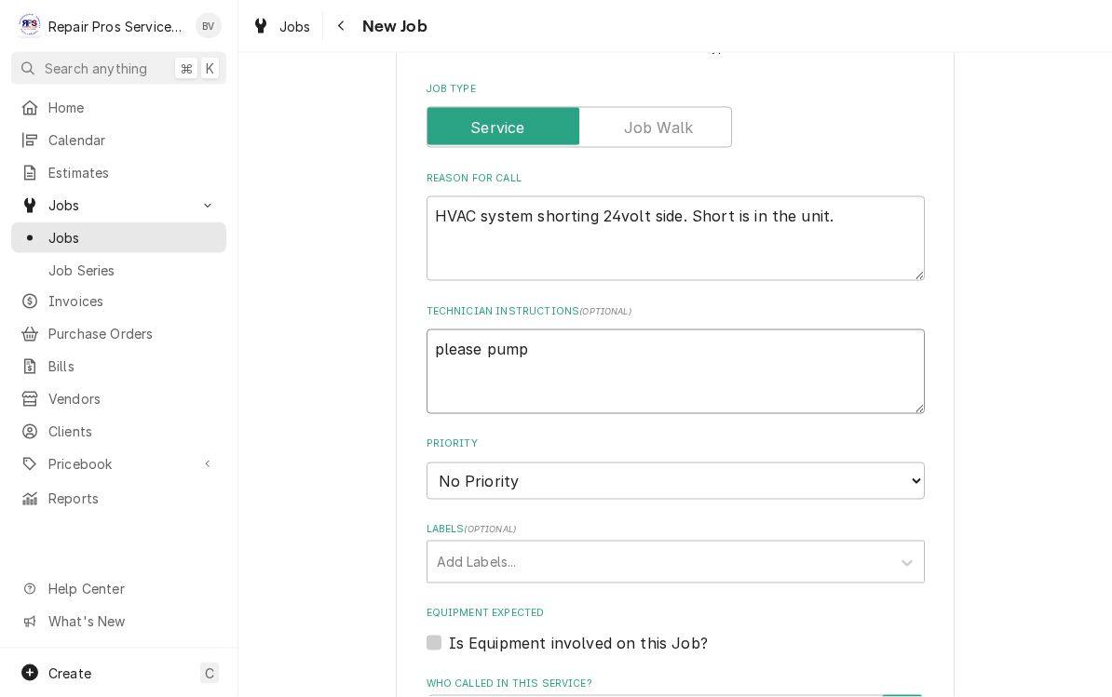
type textarea "please pump"
type textarea "x"
type textarea "please pump d"
type textarea "x"
type textarea "please pump do"
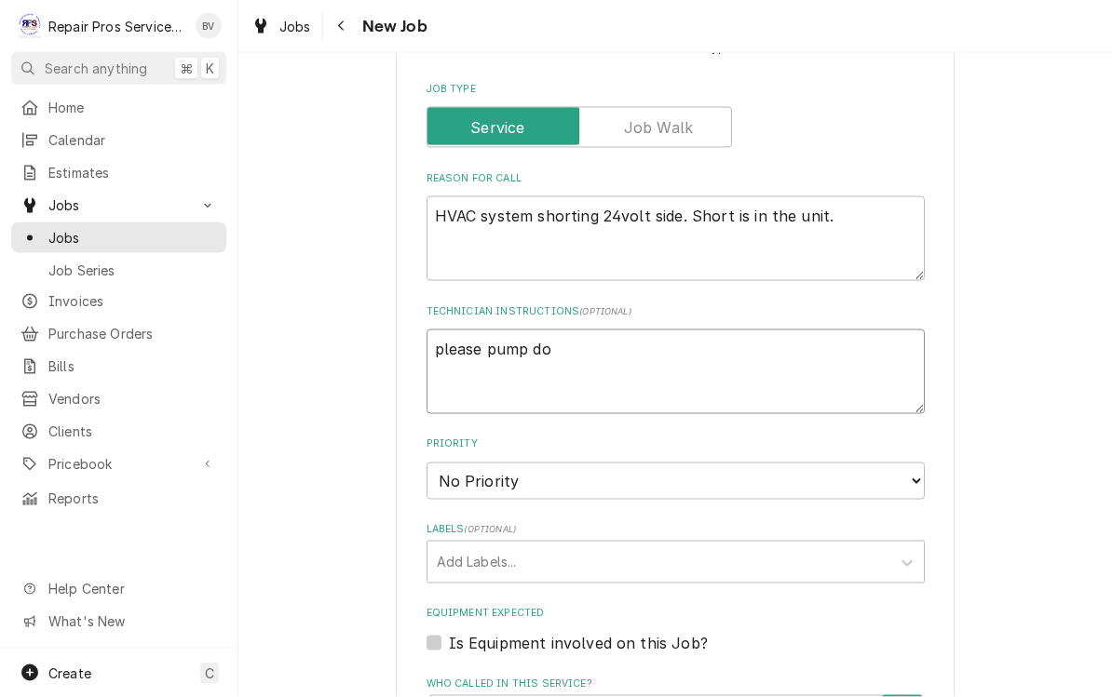
type textarea "x"
type textarea "please pump dow"
type textarea "x"
type textarea "please pump down"
type textarea "x"
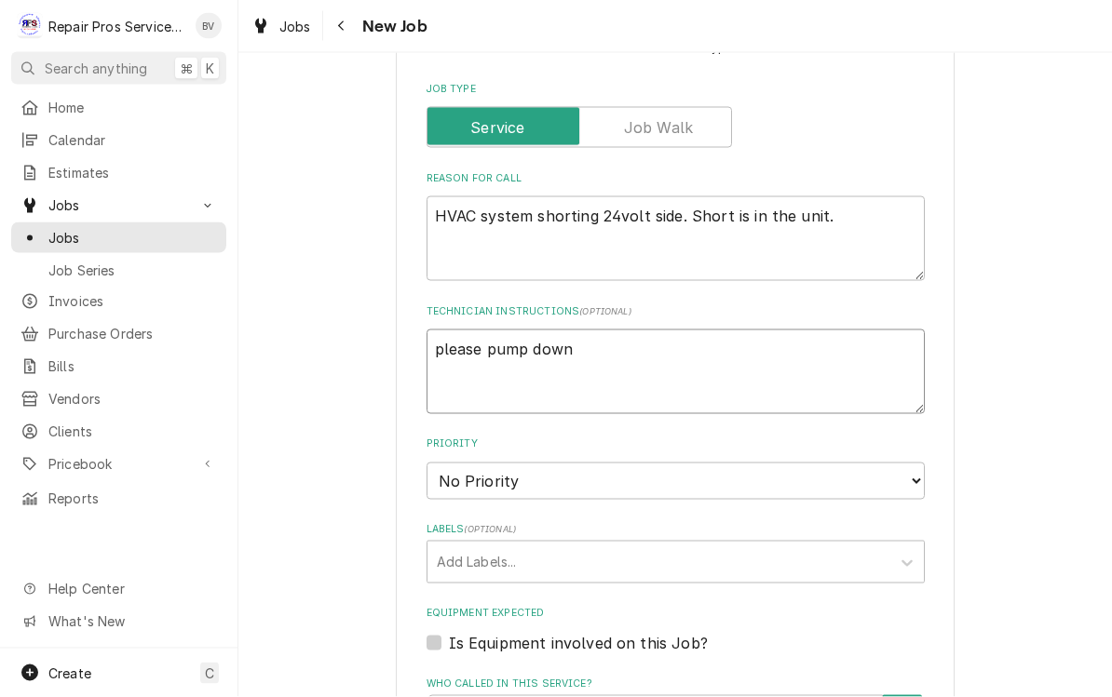
type textarea "please pump down"
type textarea "x"
type textarea "please pump down b"
type textarea "x"
type textarea "please pump down bo"
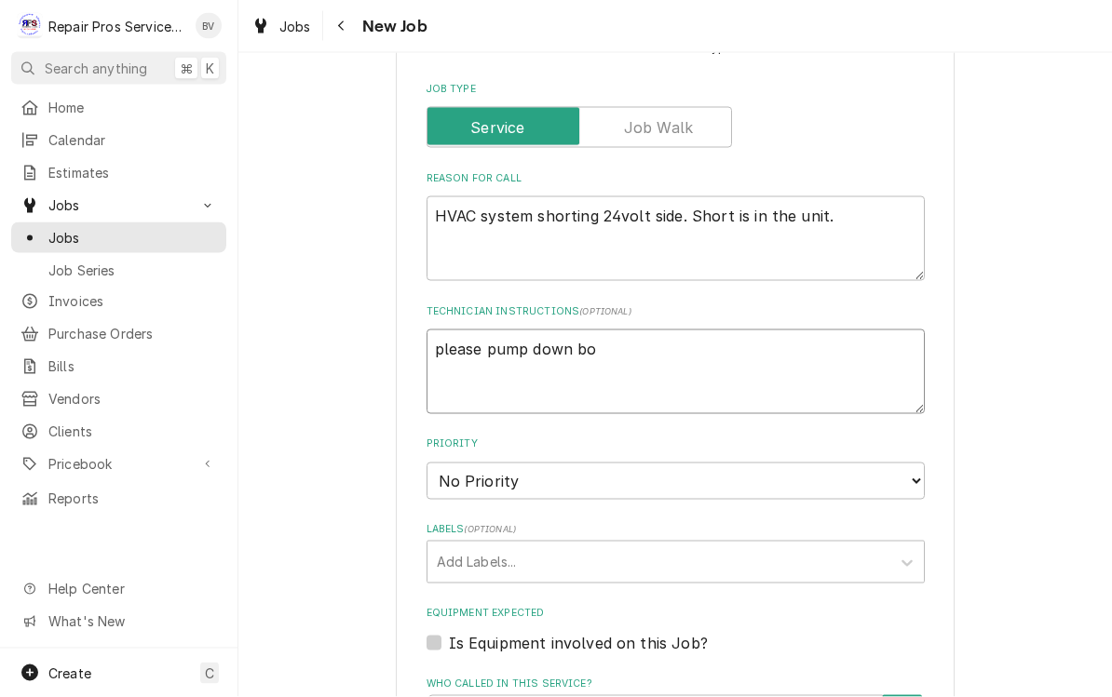
type textarea "x"
type textarea "please pump down bot"
type textarea "x"
type textarea "please pump down both"
type textarea "x"
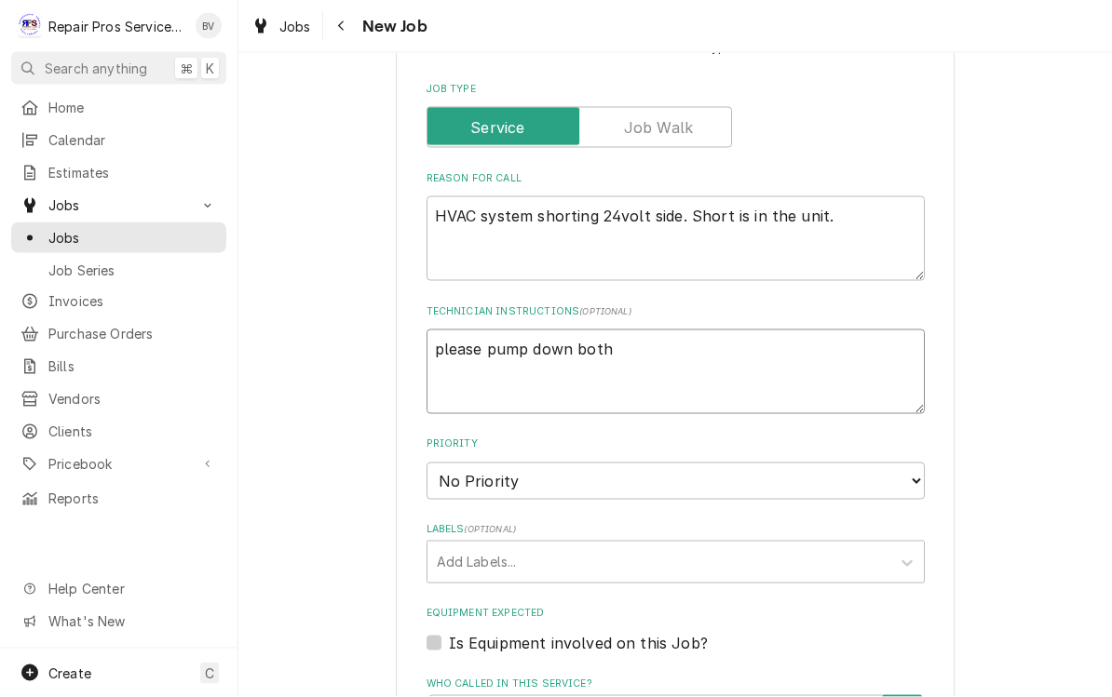
type textarea "please pump down both"
type textarea "x"
type textarea "please pump down both t"
type textarea "x"
type textarea "please pump down both th"
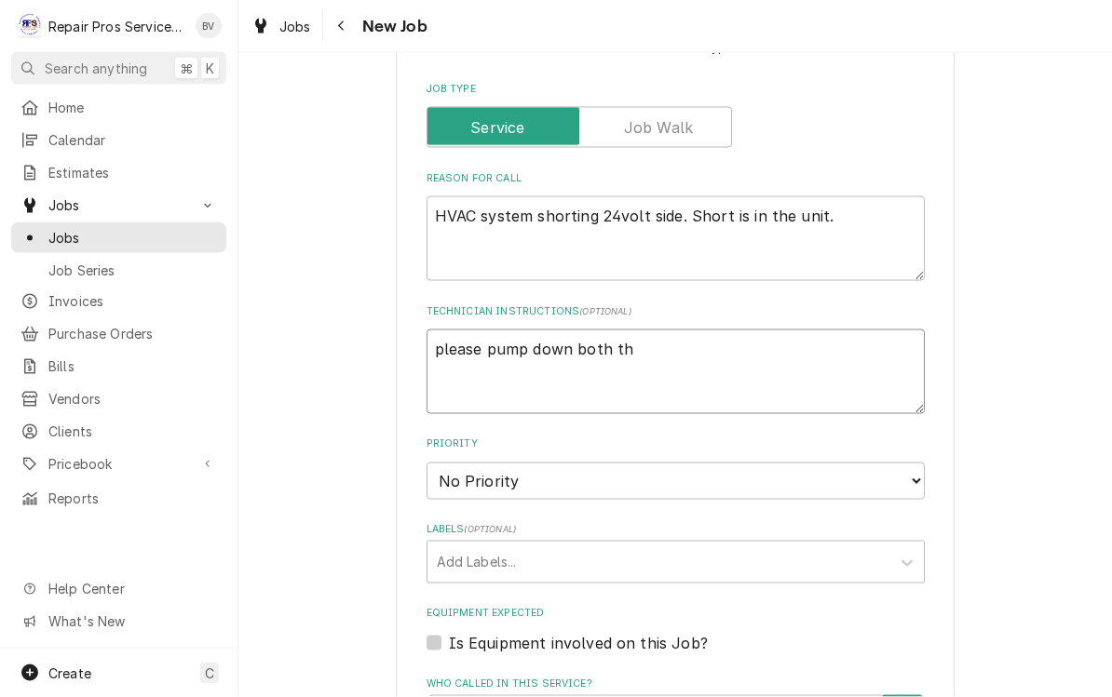
type textarea "x"
type textarea "please pump down both the"
type textarea "x"
type textarea "please pump down both the"
type textarea "x"
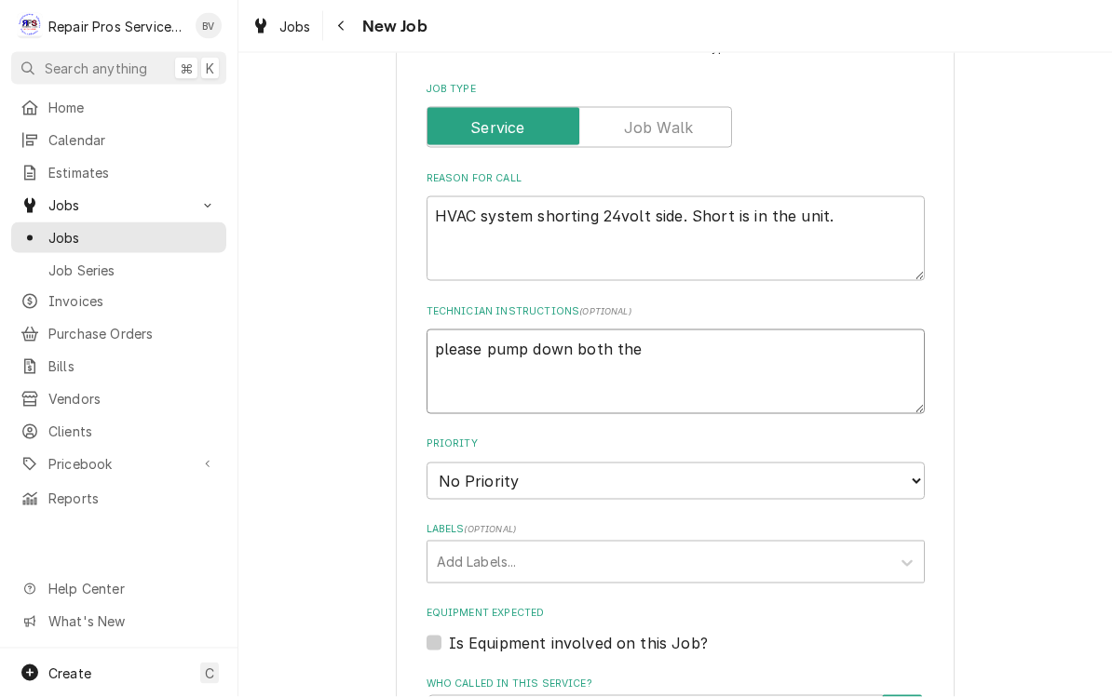
type textarea "please pump down both the f"
type textarea "x"
type textarea "please pump down both the fr"
type textarea "x"
type textarea "please pump down both the fre"
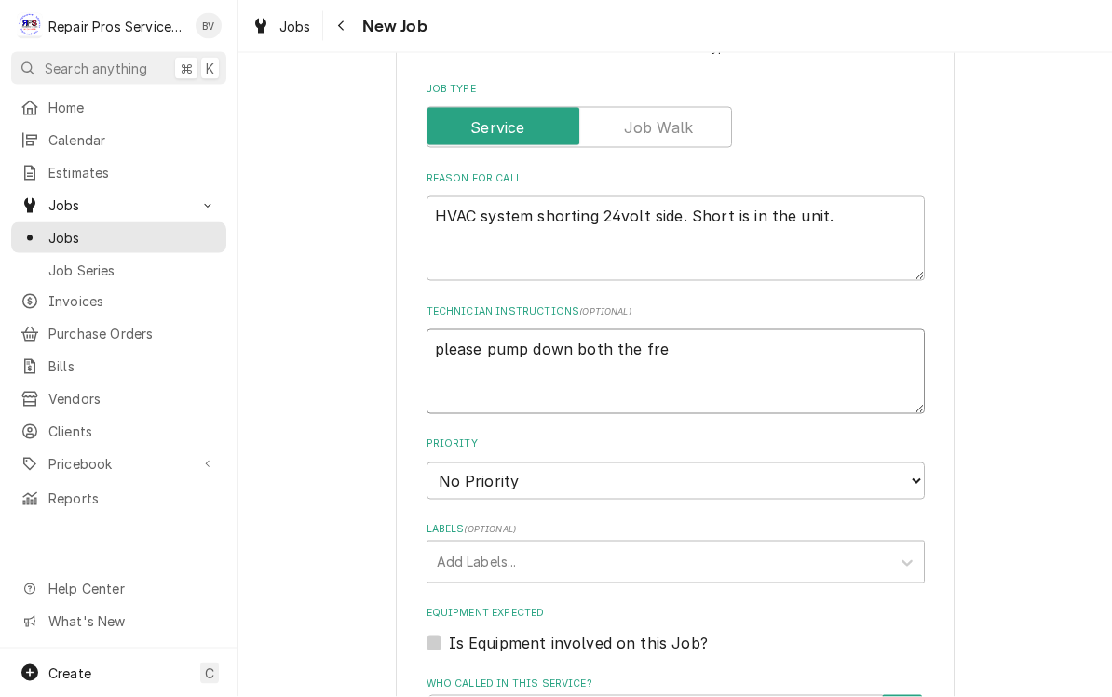
type textarea "x"
type textarea "please pump down both the free"
type textarea "x"
type textarea "please pump down both the freex"
type textarea "x"
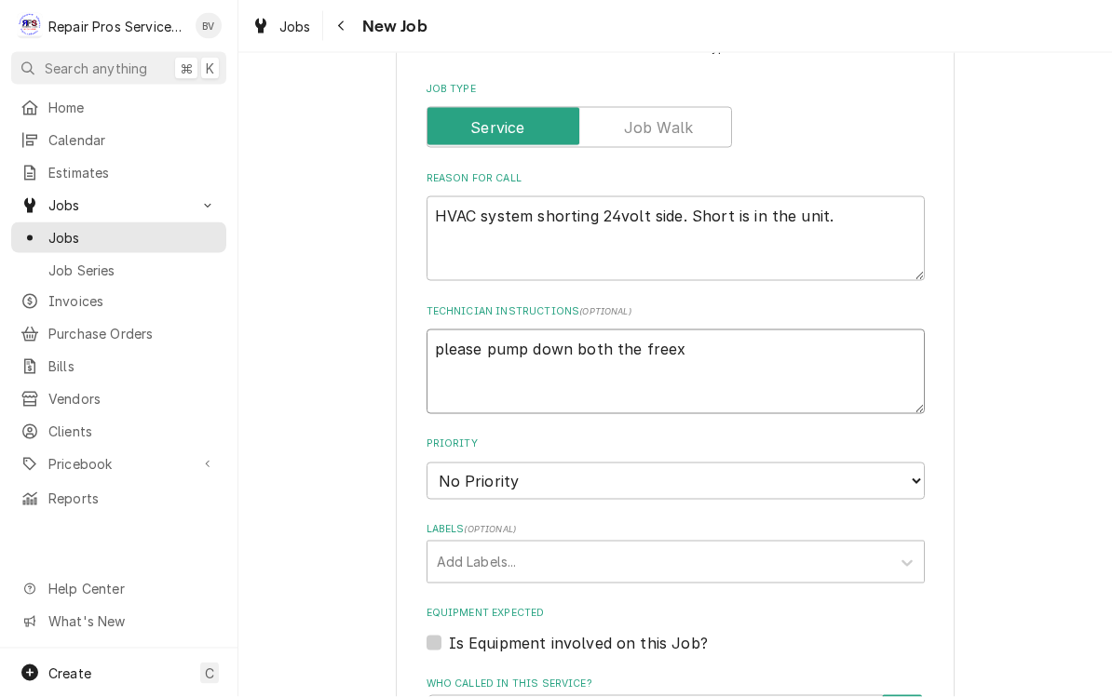
type textarea "please pump down both the free"
type textarea "x"
type textarea "please pump down both the freez"
type textarea "x"
type textarea "please pump down both the freeze"
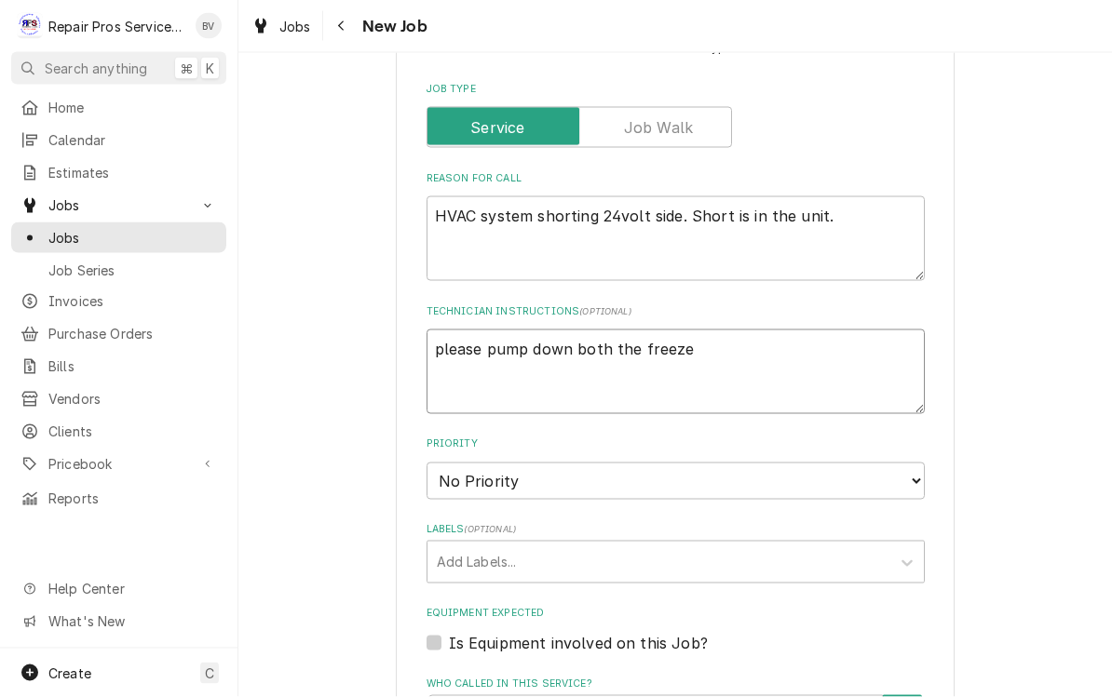
type textarea "x"
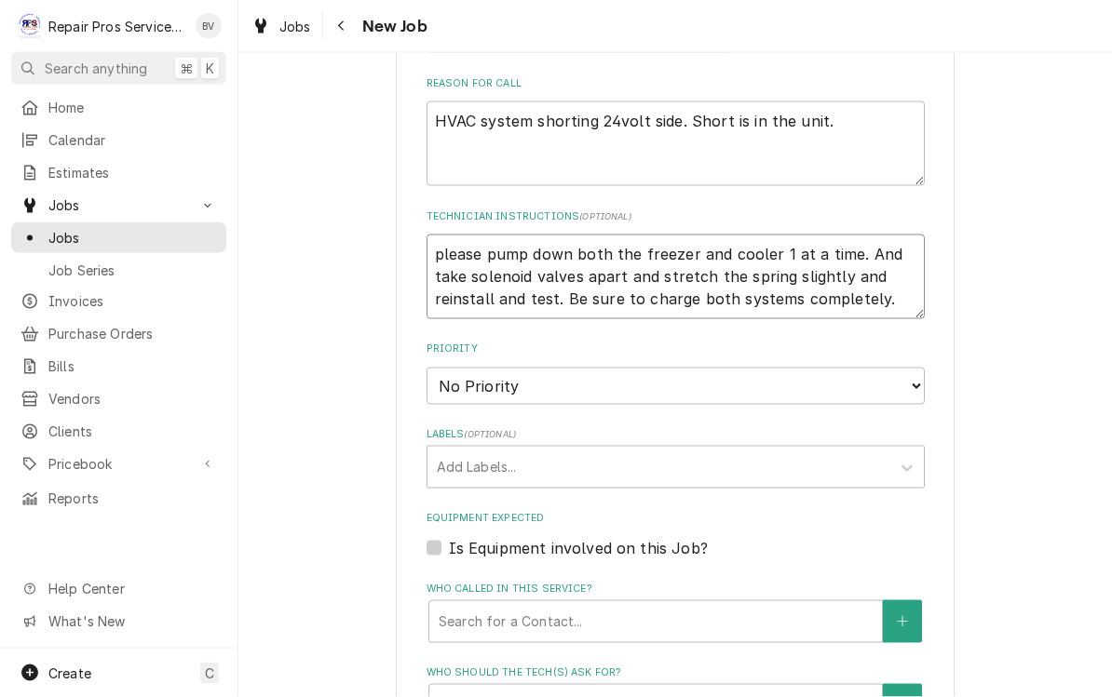
scroll to position [820, 0]
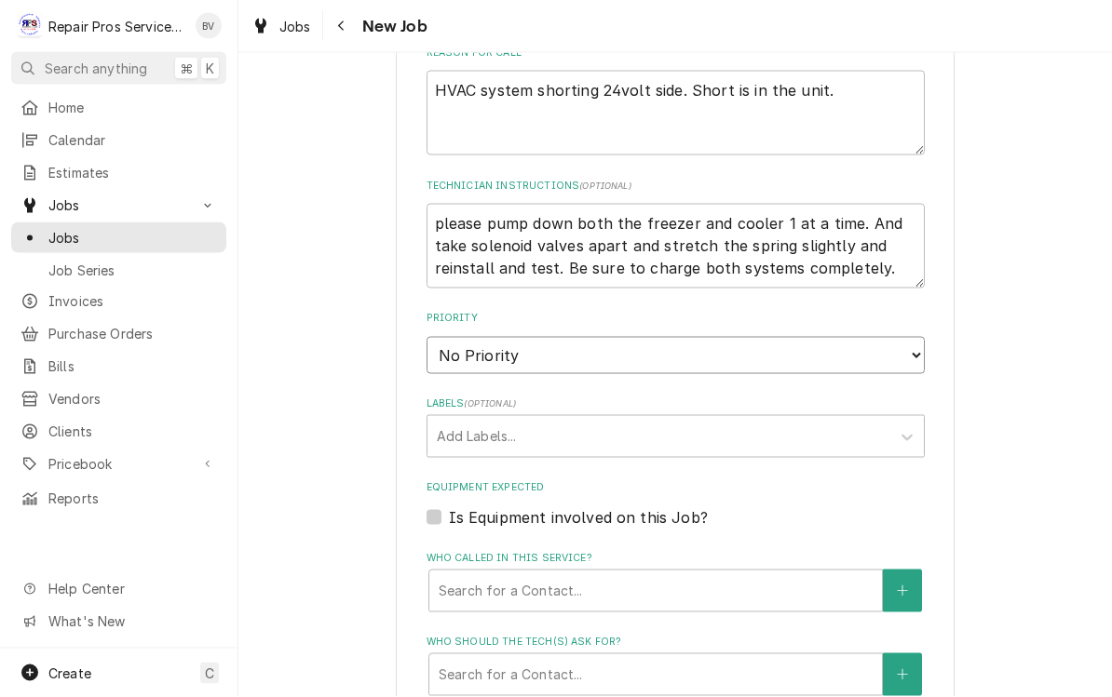
click at [648, 339] on select "No Priority Urgent High Medium Low" at bounding box center [675, 355] width 498 height 37
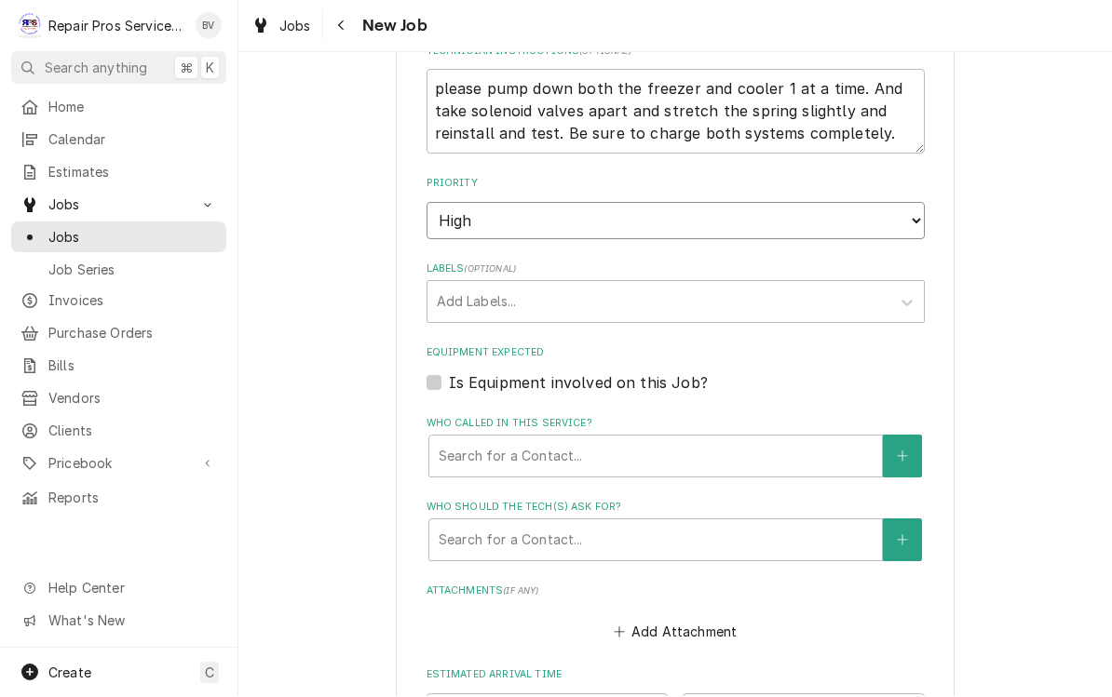
scroll to position [955, 0]
click at [567, 285] on div "Labels" at bounding box center [659, 302] width 444 height 34
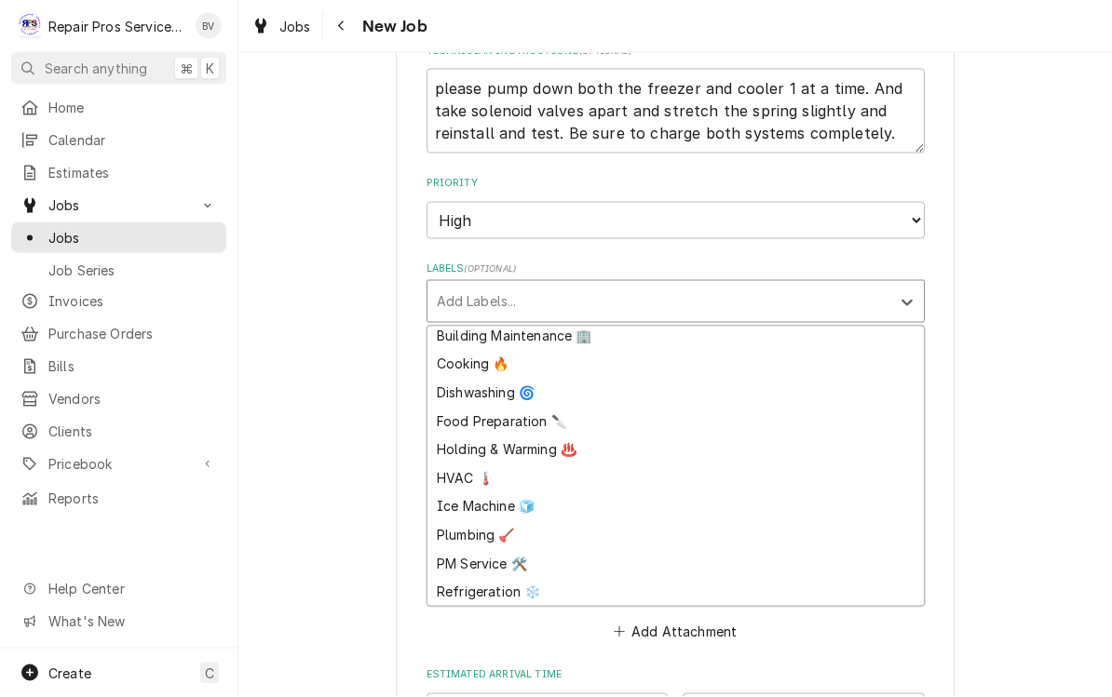
scroll to position [34, 0]
click at [489, 464] on div "HVAC 🌡️" at bounding box center [675, 478] width 496 height 29
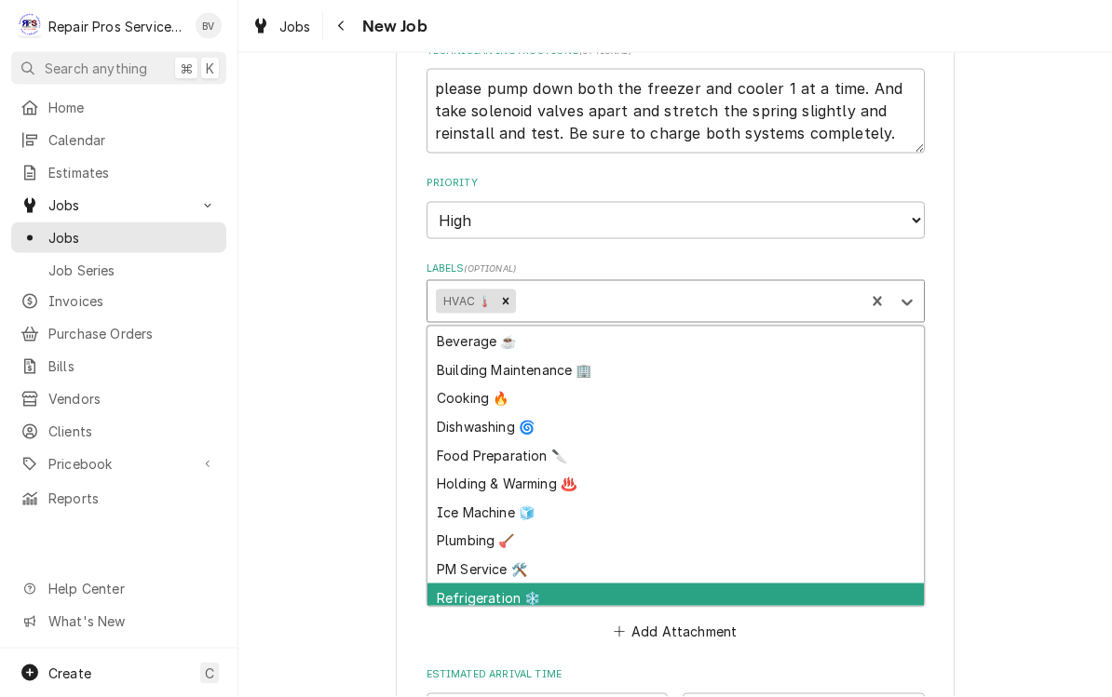
click at [520, 584] on div "Refrigeration ❄️" at bounding box center [675, 598] width 496 height 29
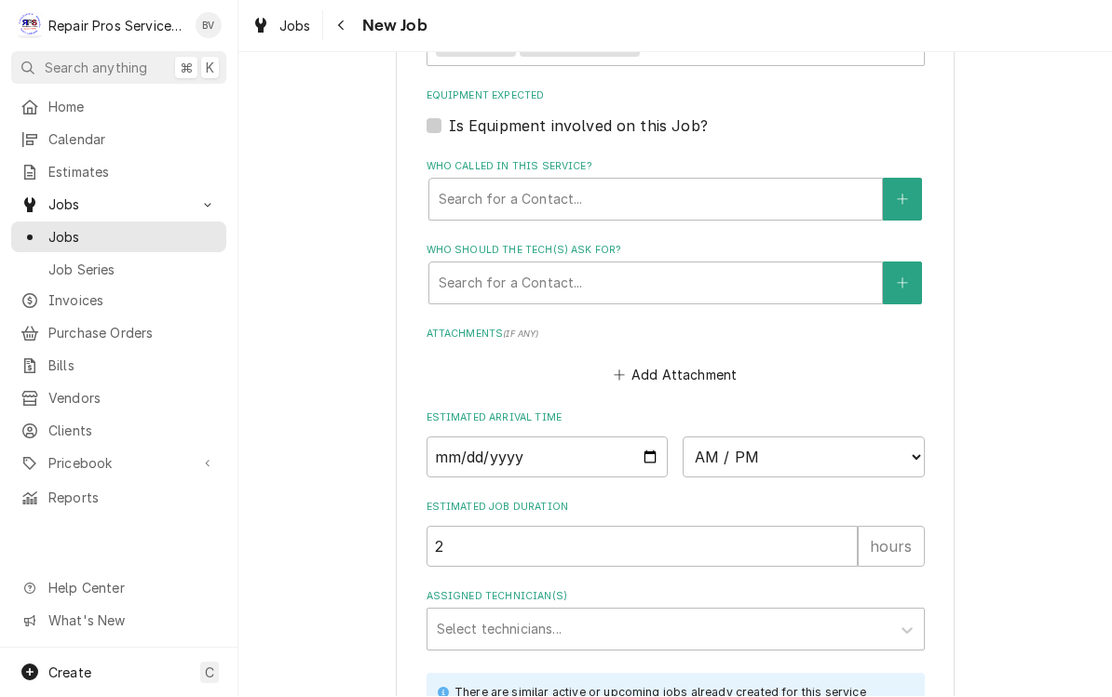
scroll to position [1257, 0]
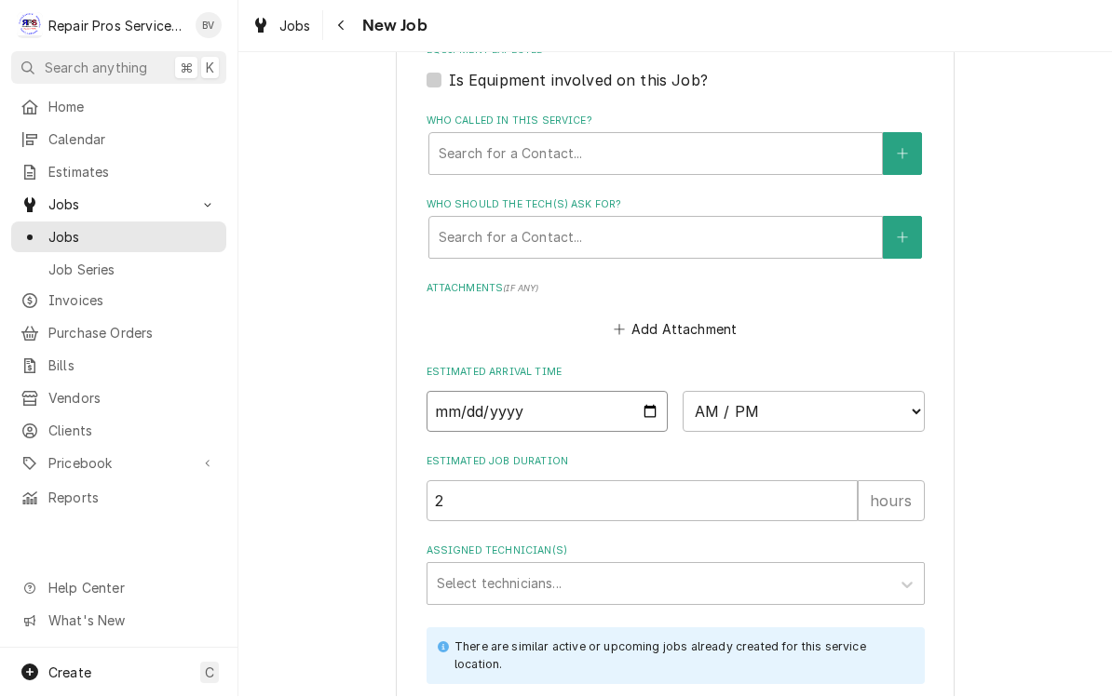
click at [561, 393] on input "Date" at bounding box center [547, 412] width 242 height 41
click at [752, 392] on select "AM / PM 6:00 AM 6:15 AM 6:30 AM 6:45 AM 7:00 AM 7:15 AM 7:30 AM 7:45 AM 8:00 AM…" at bounding box center [804, 412] width 242 height 41
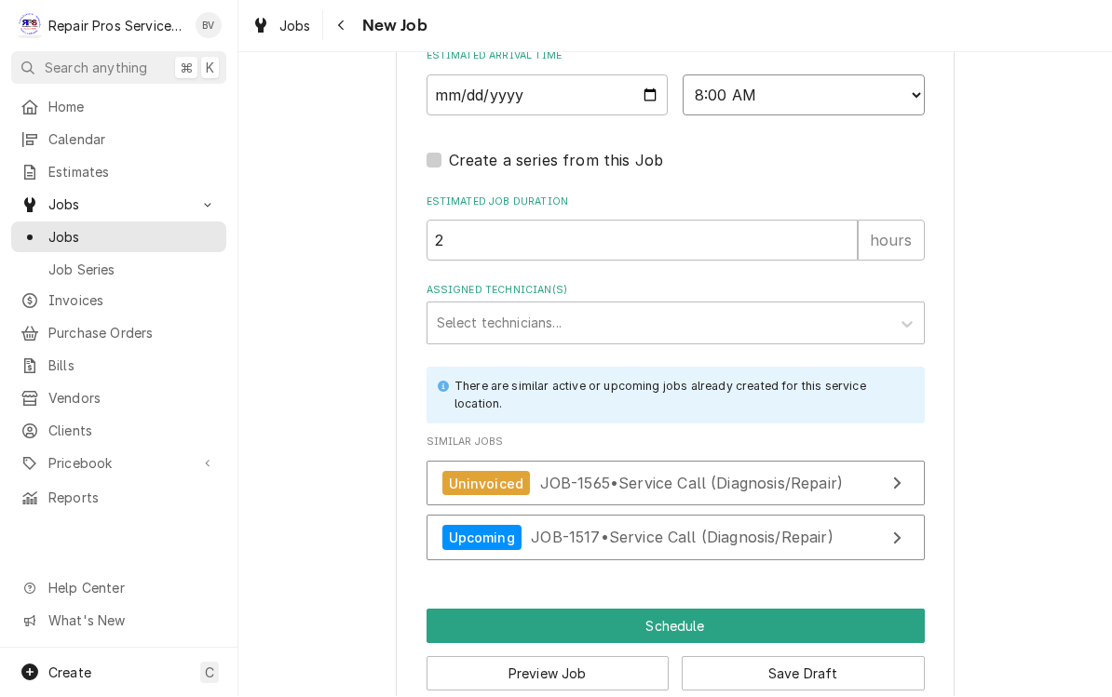
scroll to position [1582, 0]
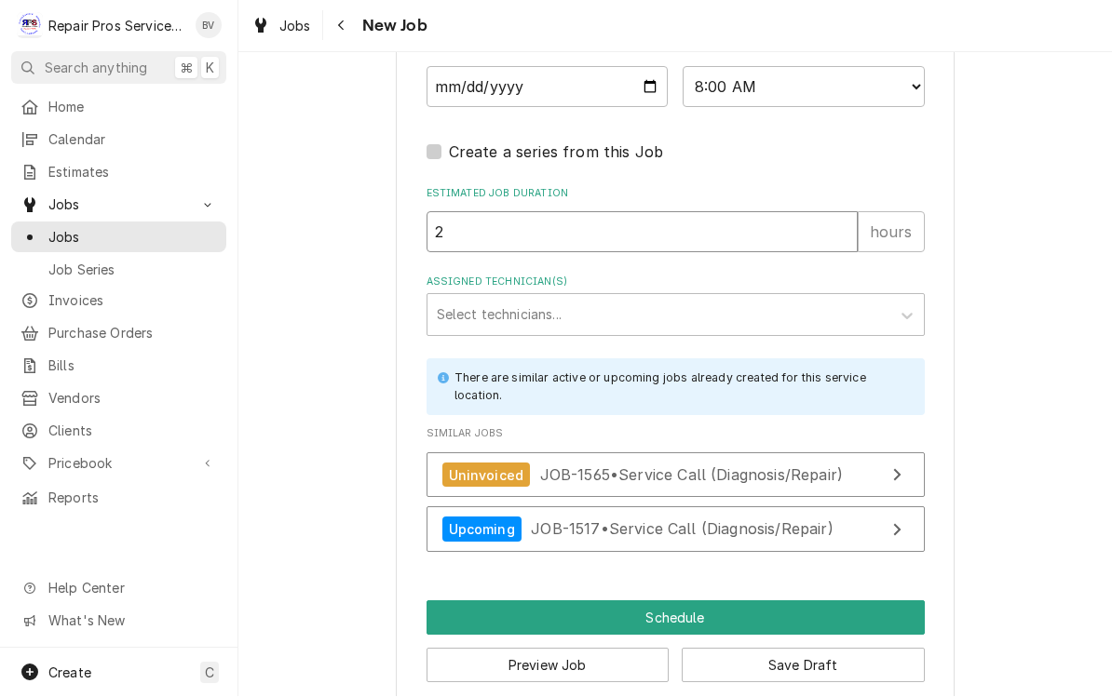
click at [459, 212] on input "2" at bounding box center [641, 232] width 431 height 41
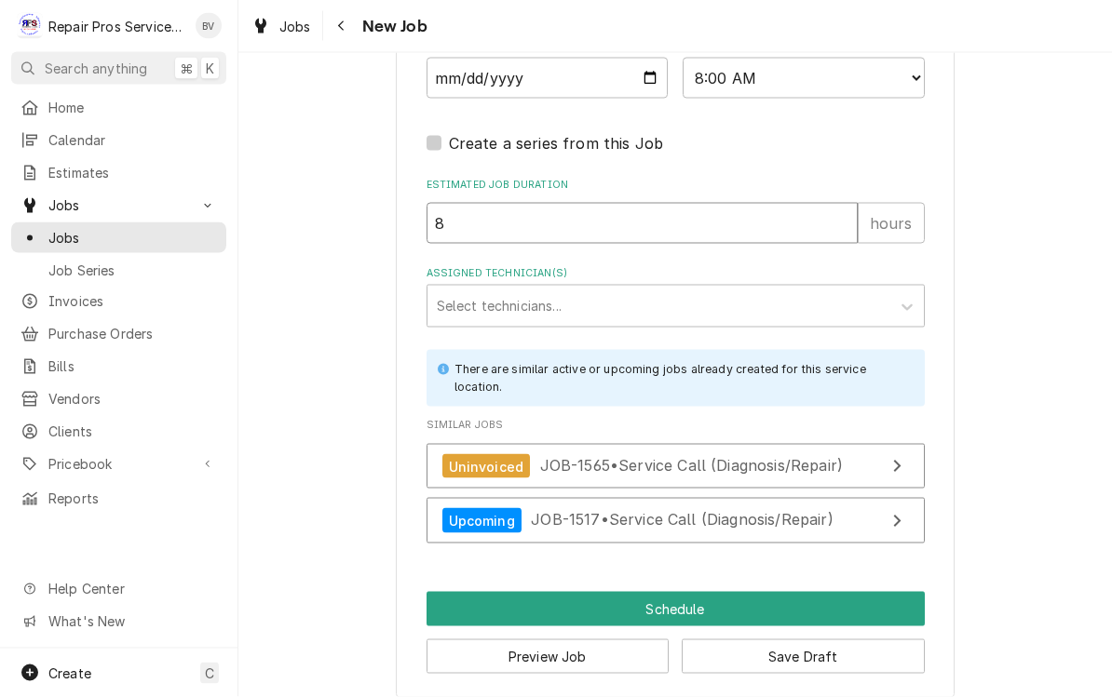
scroll to position [1590, 0]
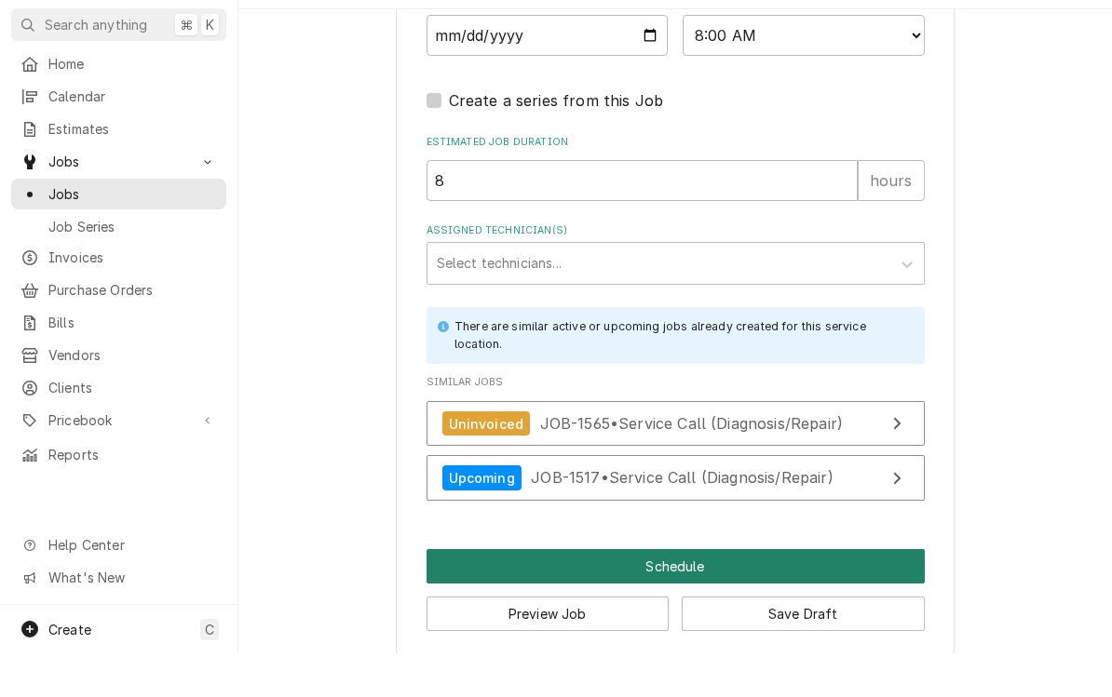
click at [859, 593] on button "Schedule" at bounding box center [675, 610] width 498 height 34
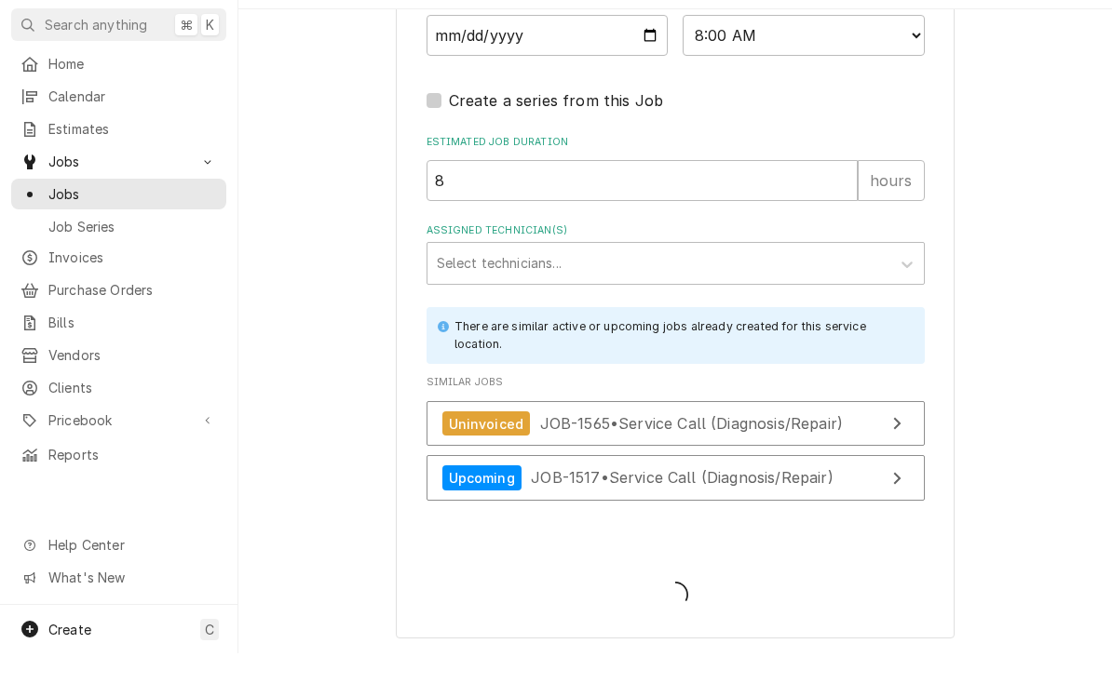
scroll to position [1572, 0]
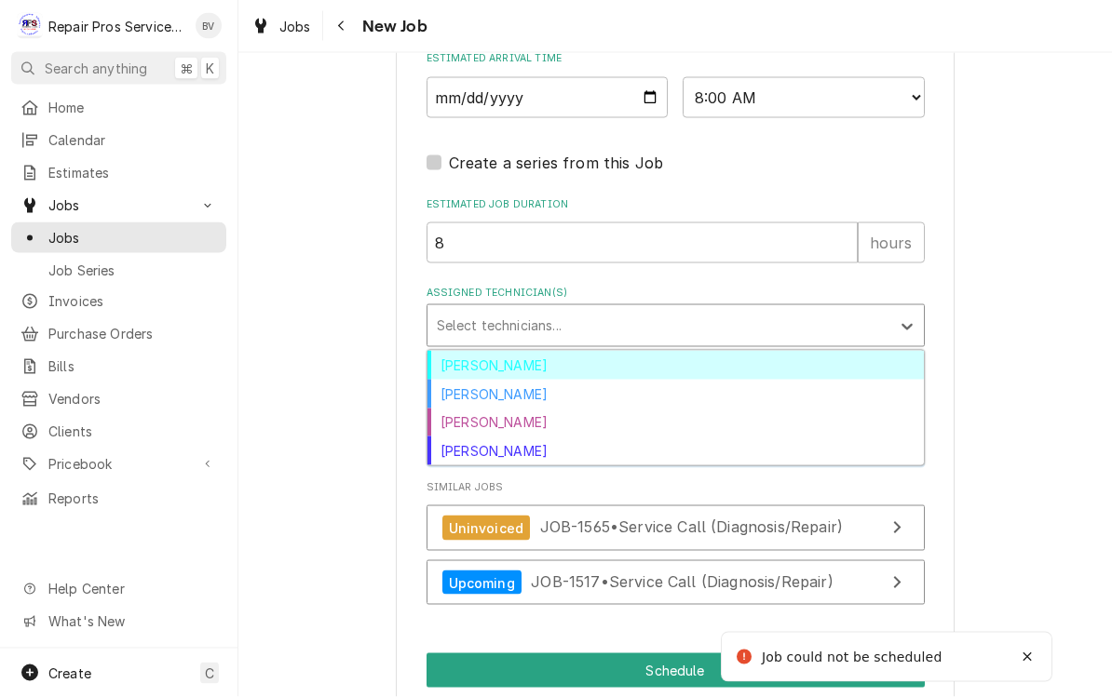
click at [456, 380] on div "Caleb Kvale" at bounding box center [675, 394] width 496 height 29
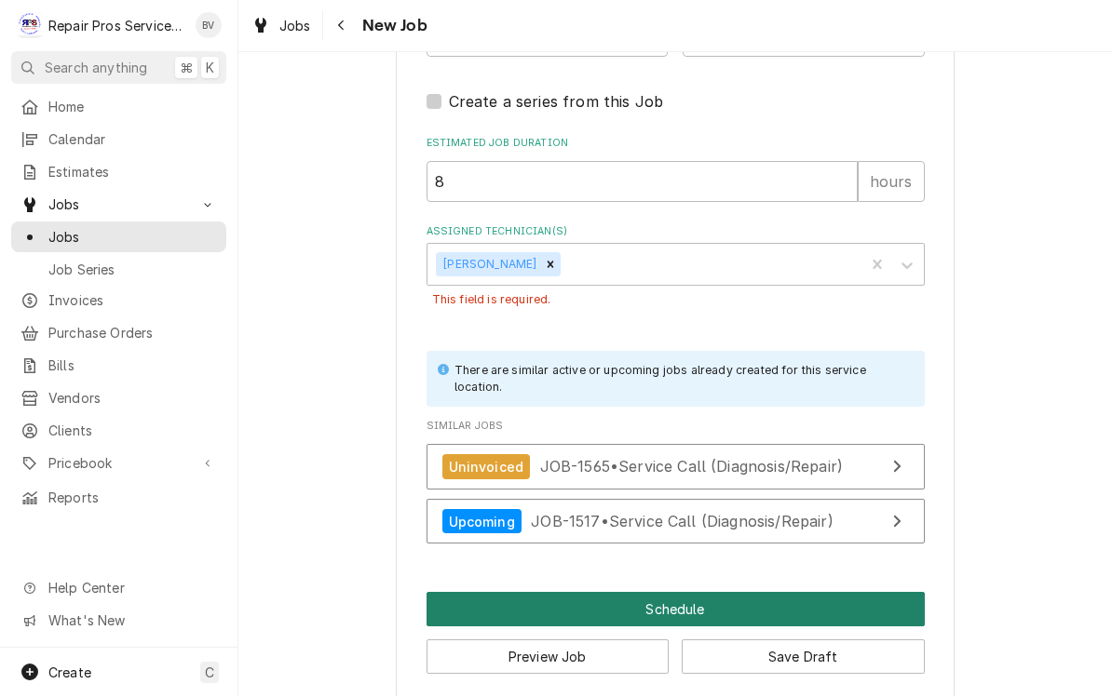
click at [700, 593] on button "Schedule" at bounding box center [675, 610] width 498 height 34
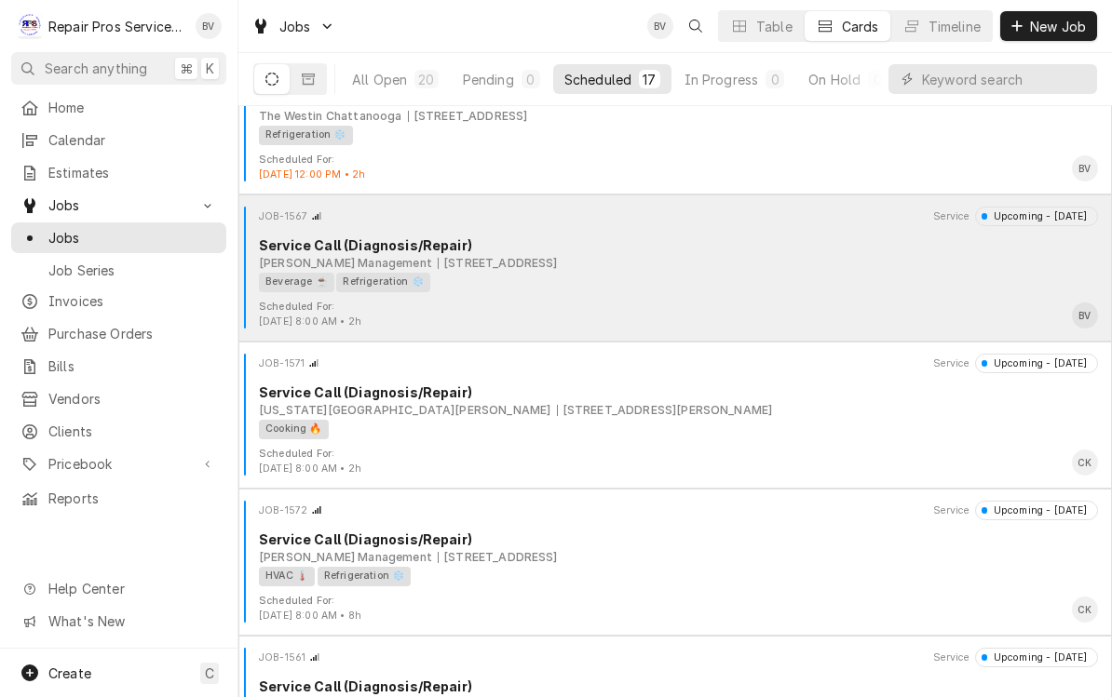
scroll to position [61, 0]
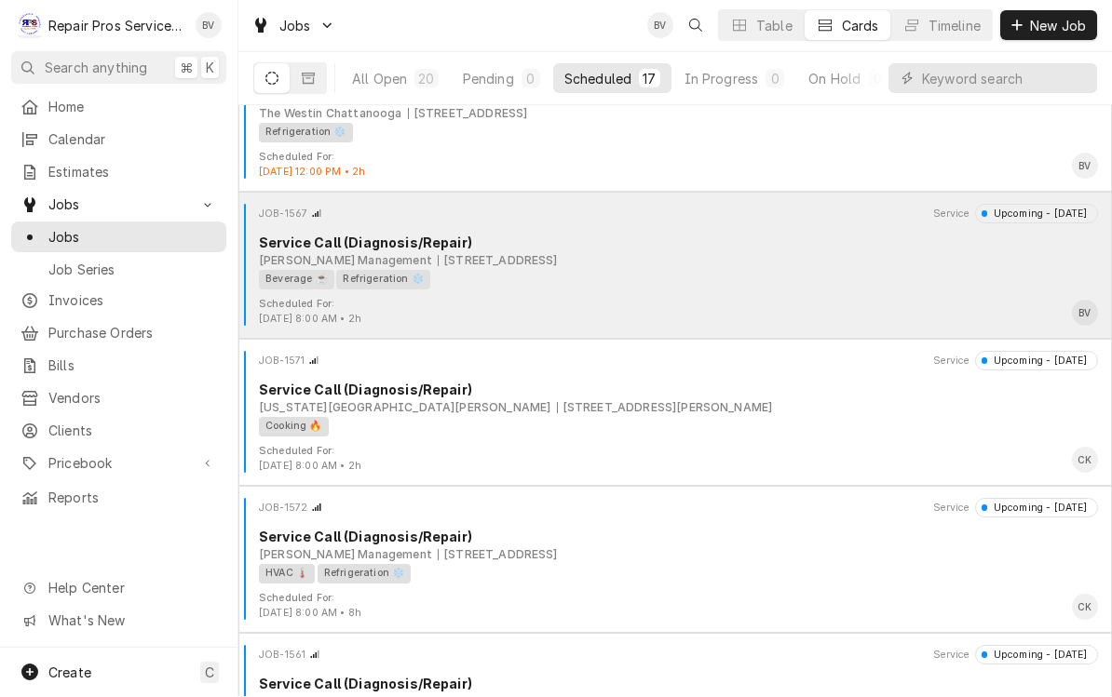
click at [489, 286] on div "Beverage ☕ Refrigeration ❄️" at bounding box center [672, 281] width 826 height 20
